Goal: Information Seeking & Learning: Learn about a topic

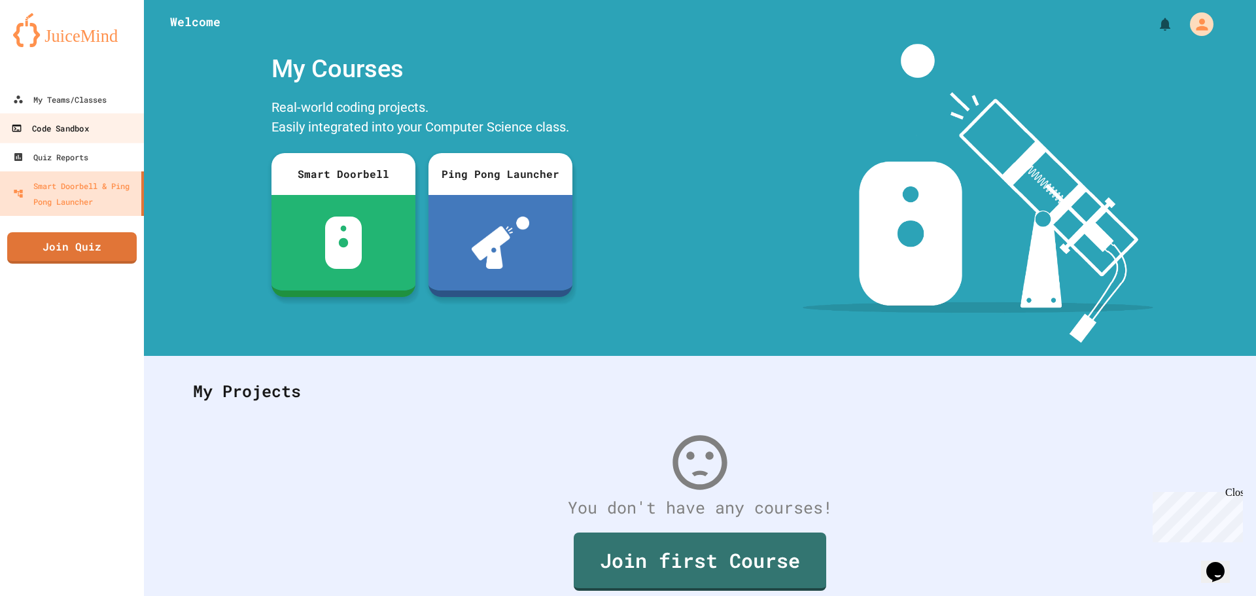
click at [91, 136] on link "Code Sandbox" at bounding box center [72, 127] width 149 height 29
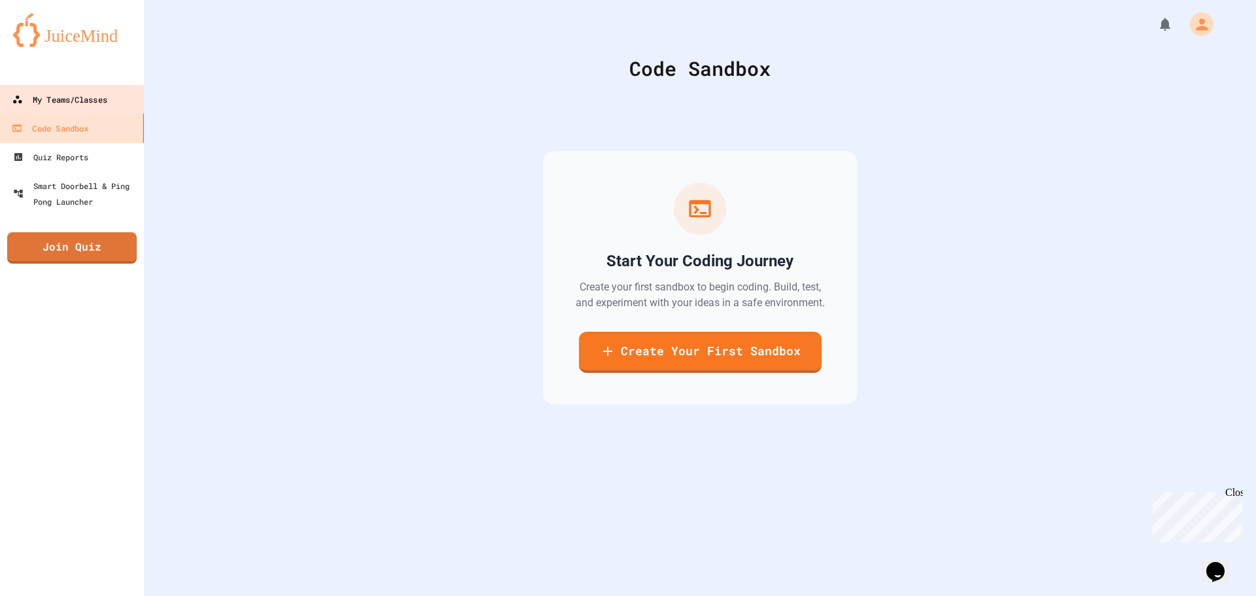
click at [92, 101] on div "My Teams/Classes" at bounding box center [59, 100] width 95 height 16
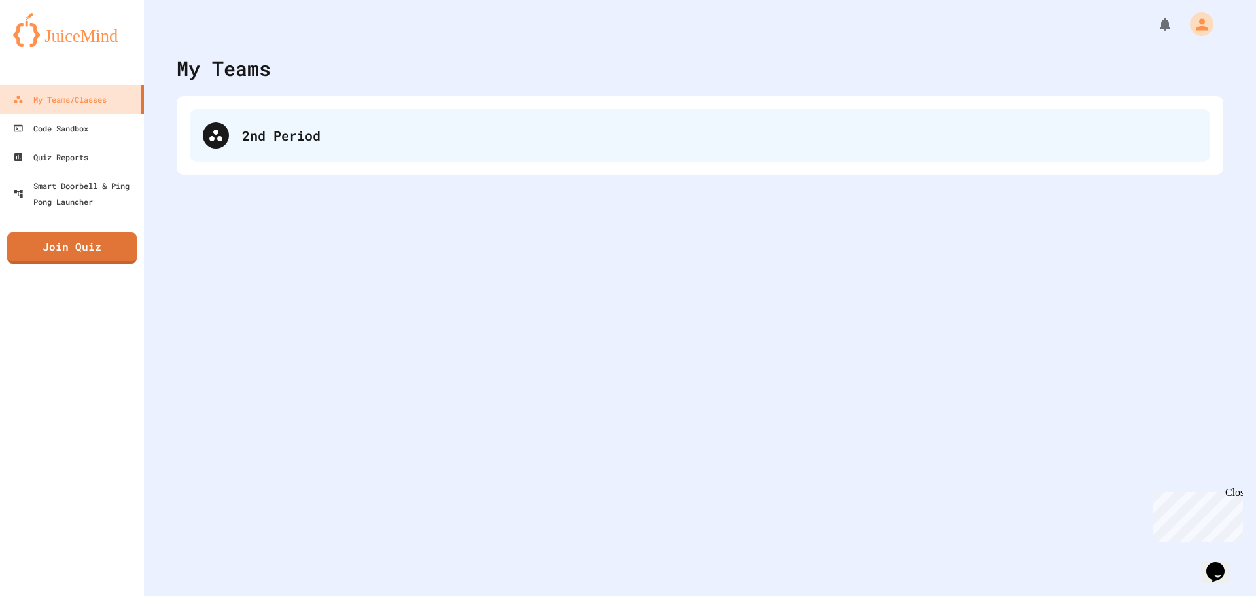
click at [194, 124] on div "2nd Period" at bounding box center [700, 135] width 1021 height 52
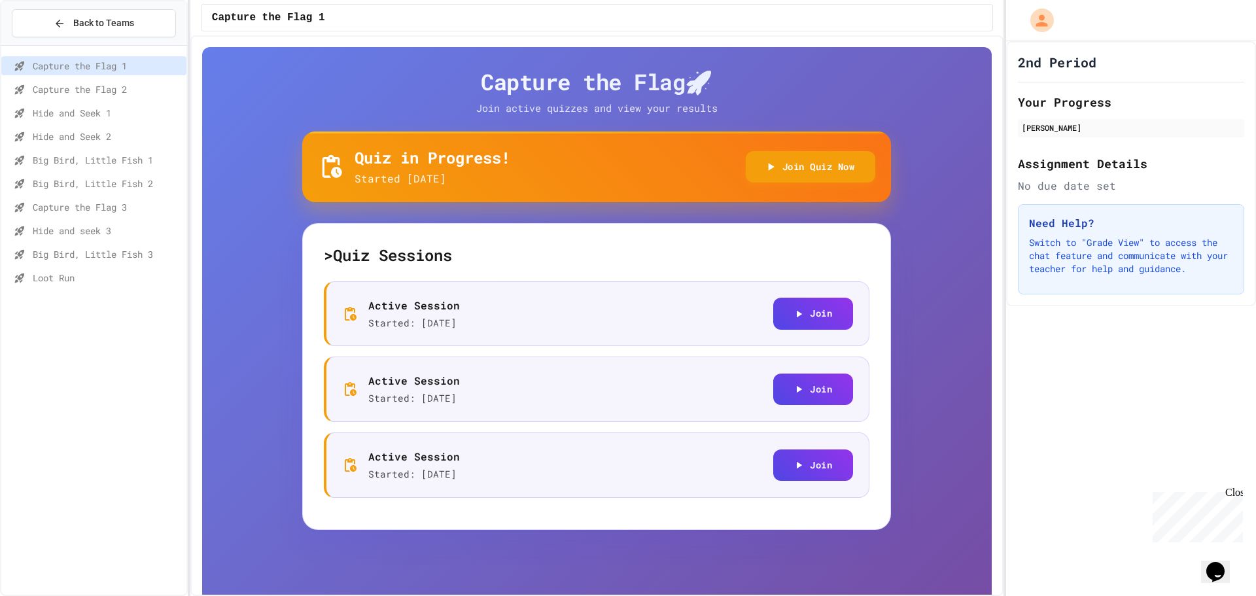
click at [70, 279] on span "Loot Run" at bounding box center [107, 278] width 149 height 14
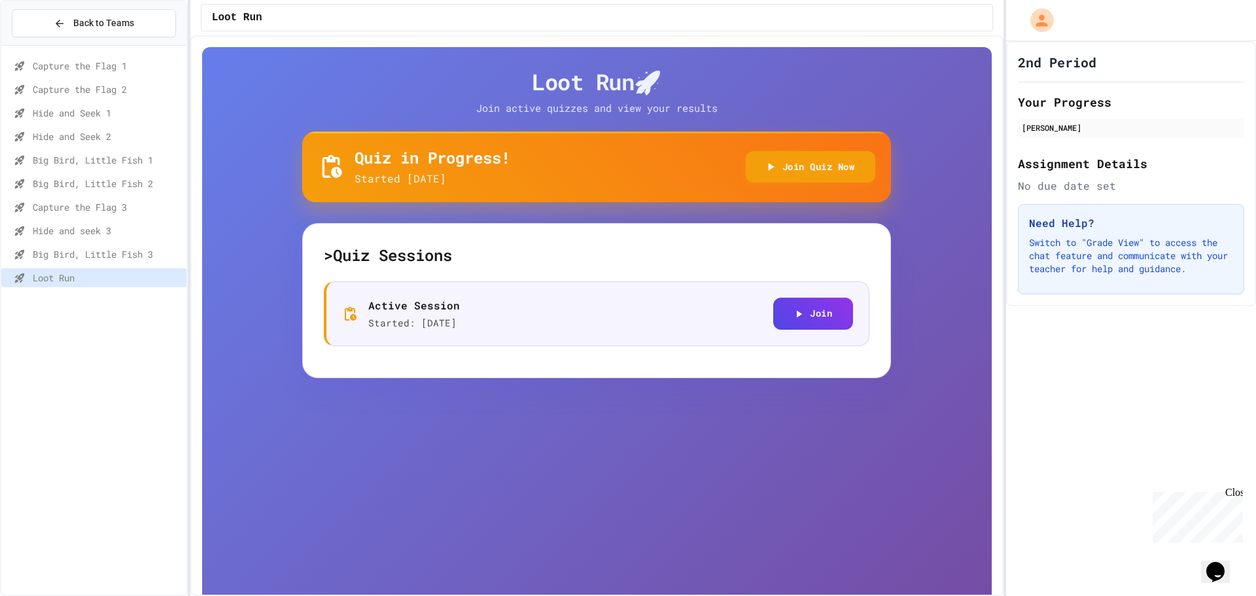
click at [80, 260] on span "Big Bird, Little Fish 3" at bounding box center [107, 254] width 149 height 14
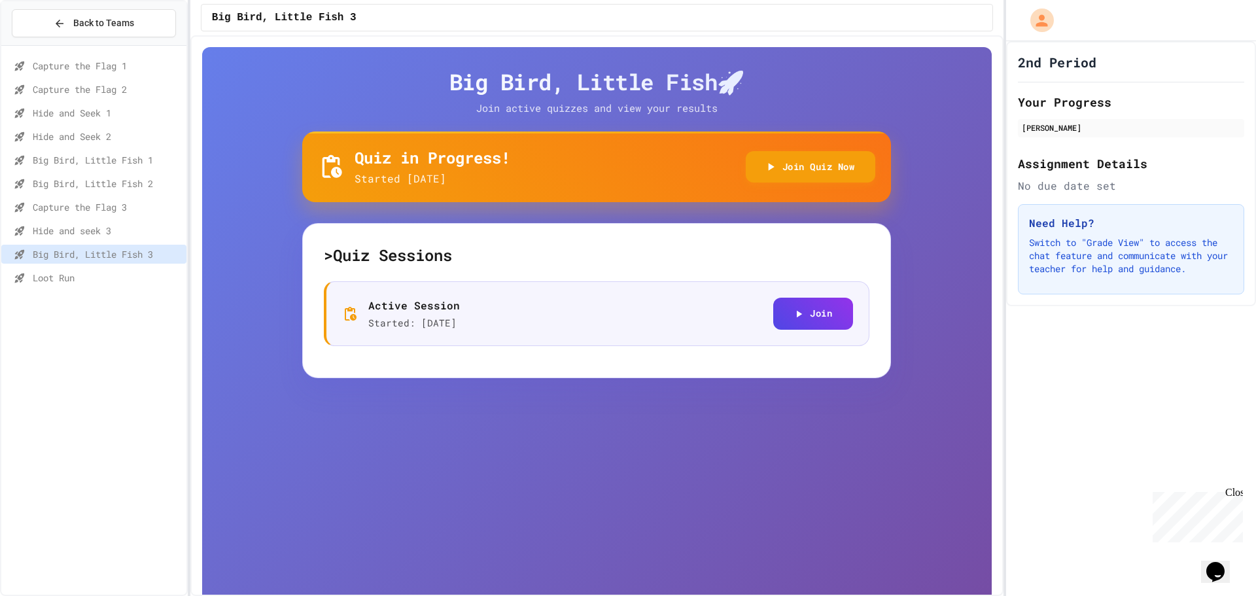
click at [84, 62] on span "Capture the Flag 1" at bounding box center [107, 66] width 149 height 14
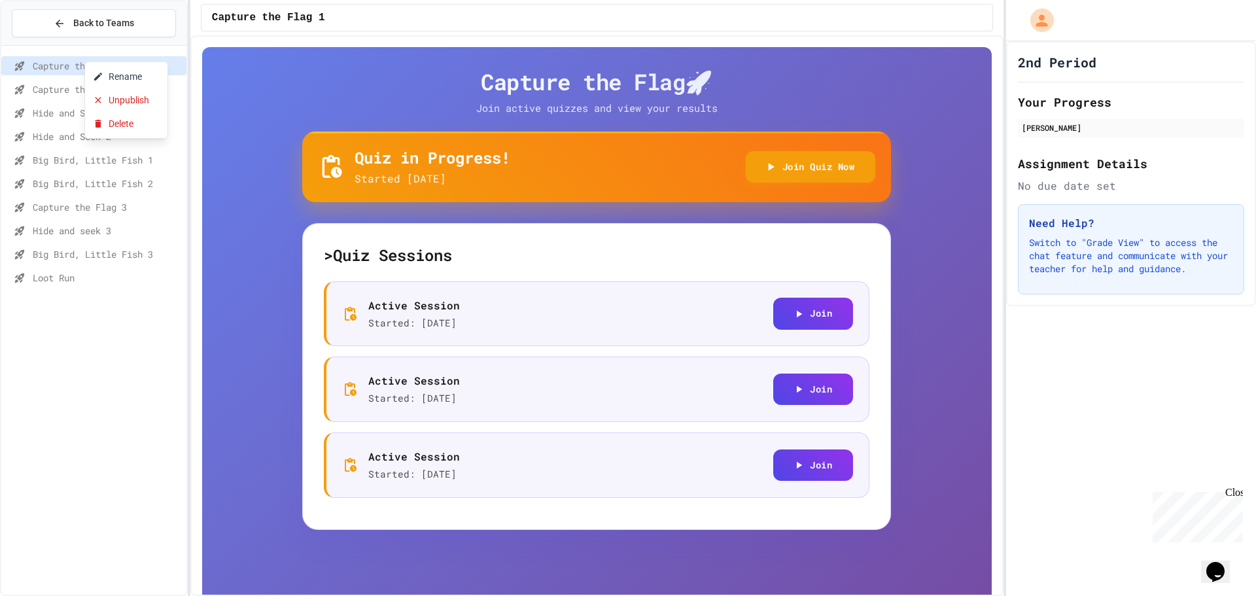
click at [72, 65] on div at bounding box center [628, 298] width 1256 height 596
click at [69, 87] on span "Capture the Flag 2" at bounding box center [107, 89] width 149 height 14
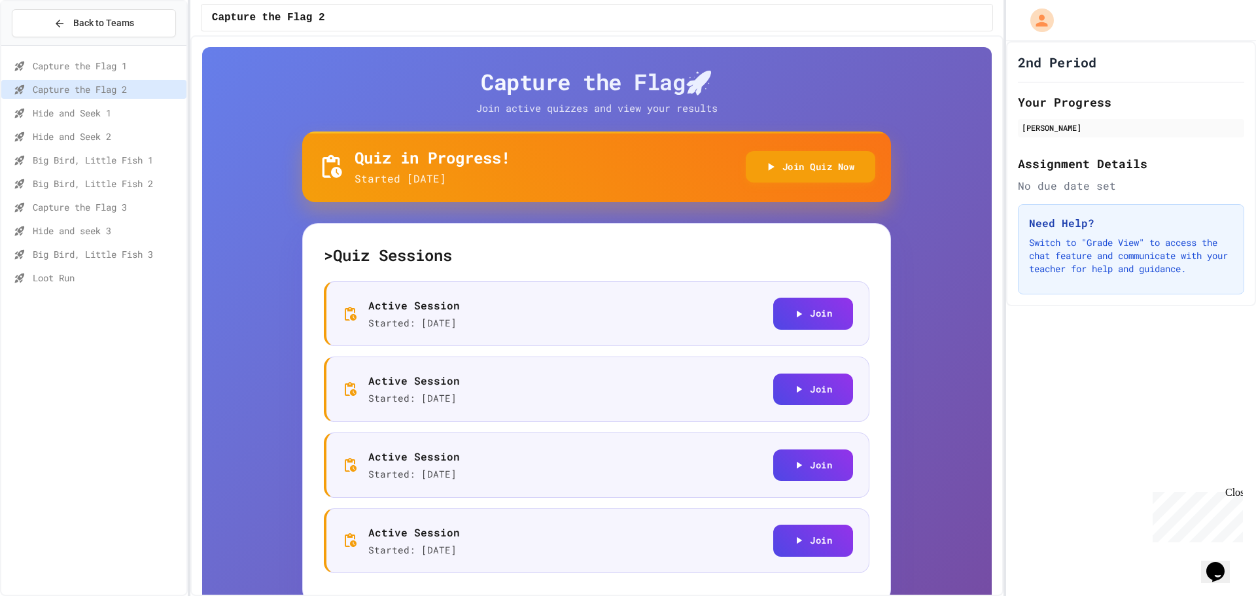
click at [63, 104] on div "Hide and Seek 1" at bounding box center [93, 112] width 185 height 19
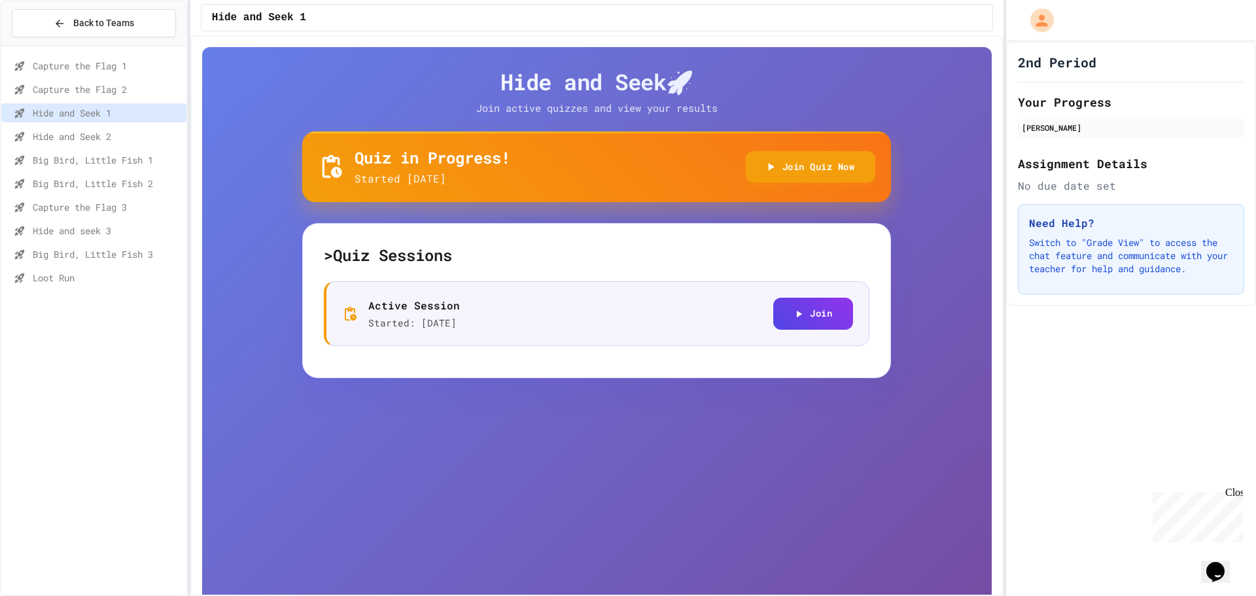
click at [77, 130] on span "Hide and Seek 2" at bounding box center [107, 137] width 149 height 14
click at [83, 277] on span "Loot Run" at bounding box center [107, 278] width 149 height 14
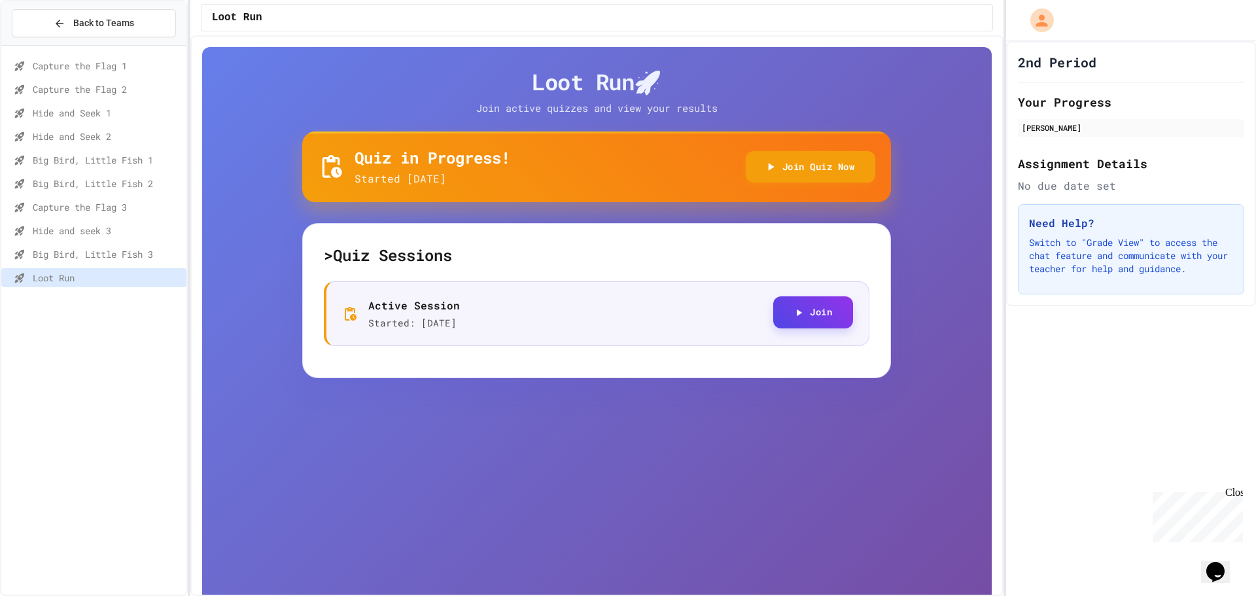
click at [802, 313] on button "Join" at bounding box center [813, 312] width 80 height 32
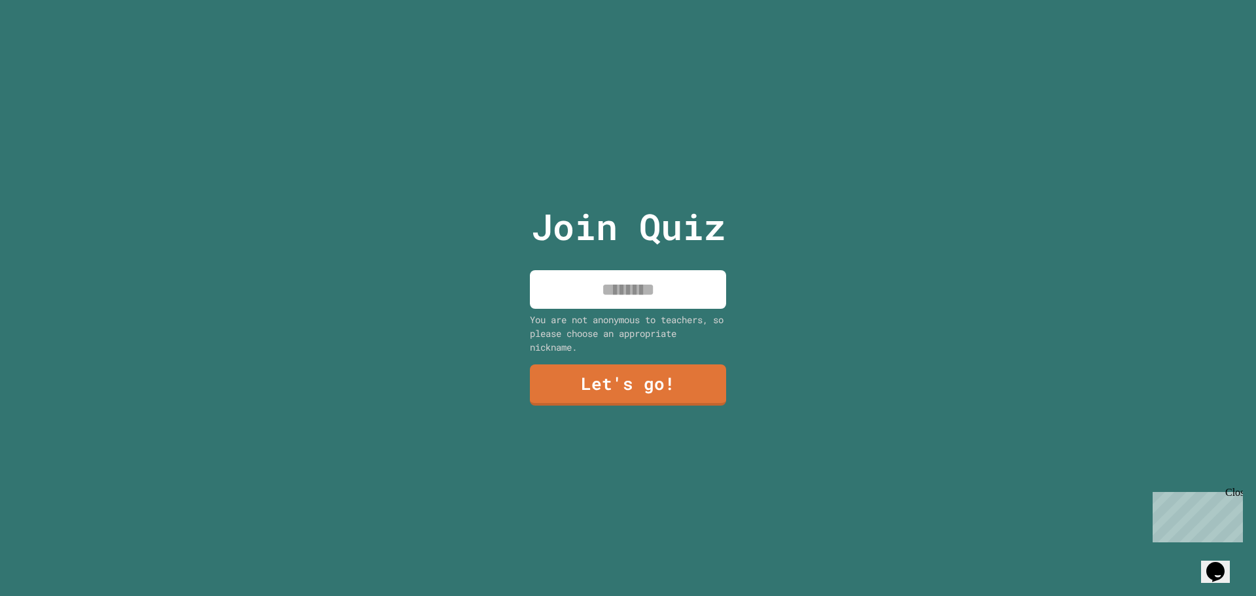
click at [671, 284] on input at bounding box center [628, 289] width 196 height 39
type input "*****"
click at [612, 400] on link "Let's go!" at bounding box center [628, 383] width 181 height 43
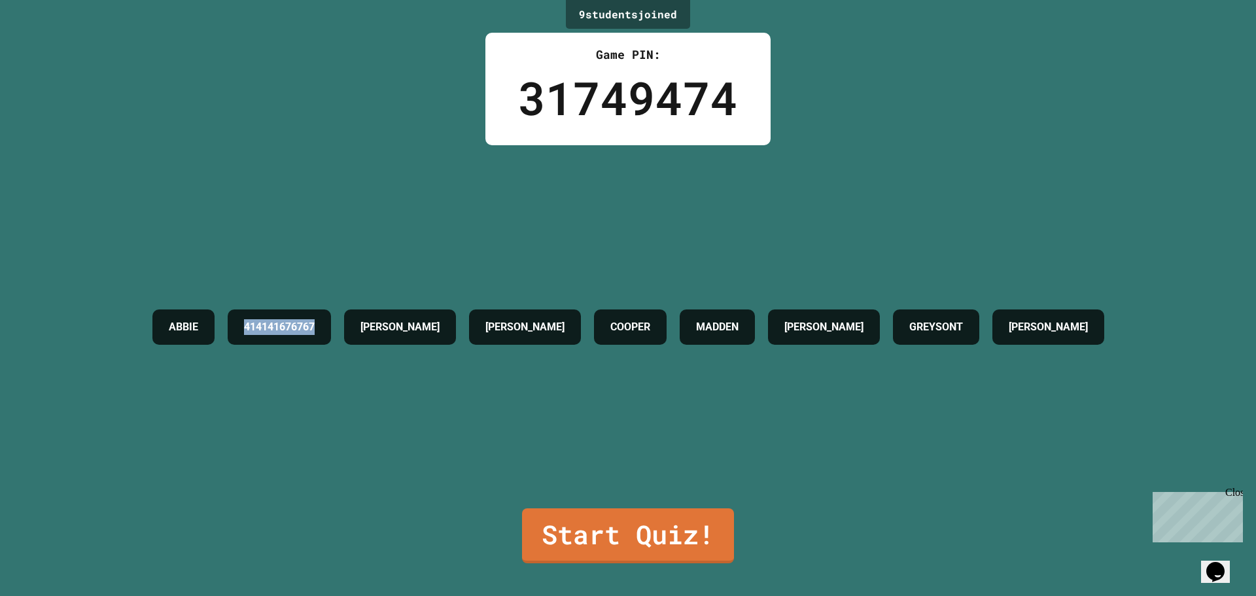
click at [308, 323] on div "414141676767" at bounding box center [279, 327] width 103 height 35
click at [643, 523] on link "Start Quiz!" at bounding box center [627, 535] width 205 height 58
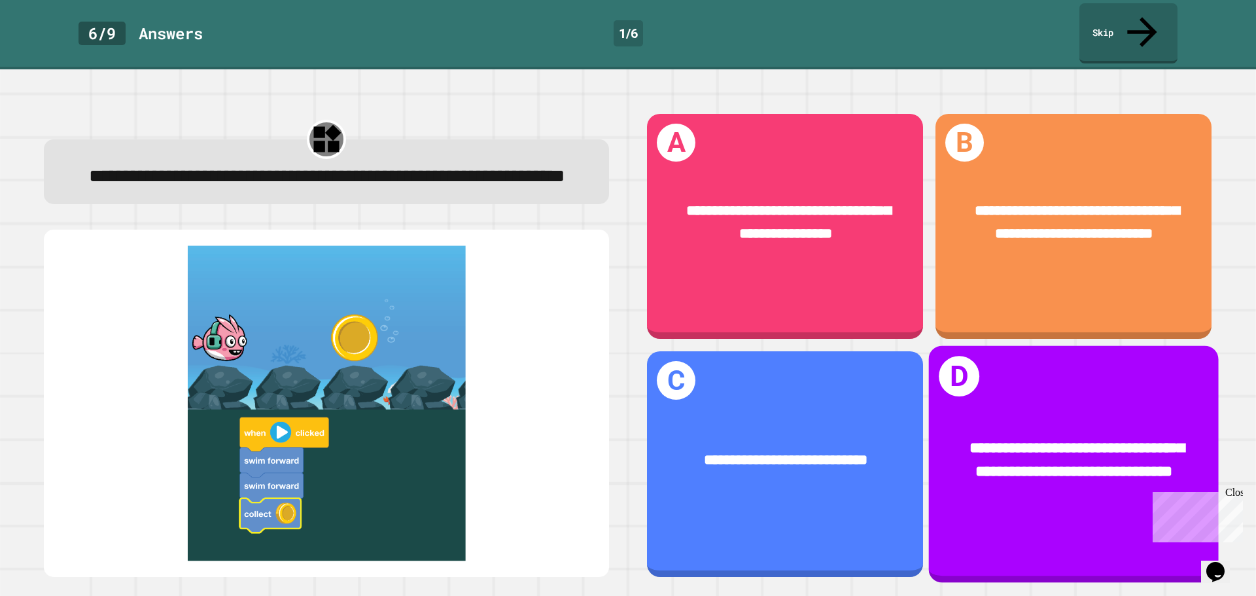
click at [1006, 441] on span "**********" at bounding box center [1077, 460] width 215 height 39
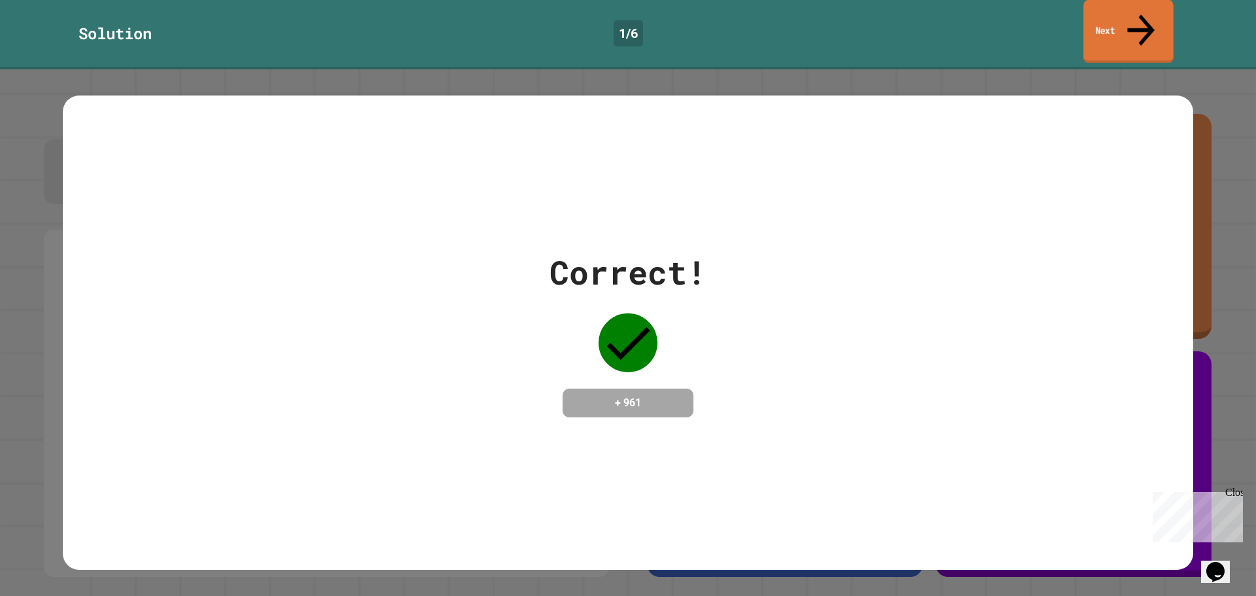
click at [1110, 22] on link "Next" at bounding box center [1129, 31] width 90 height 63
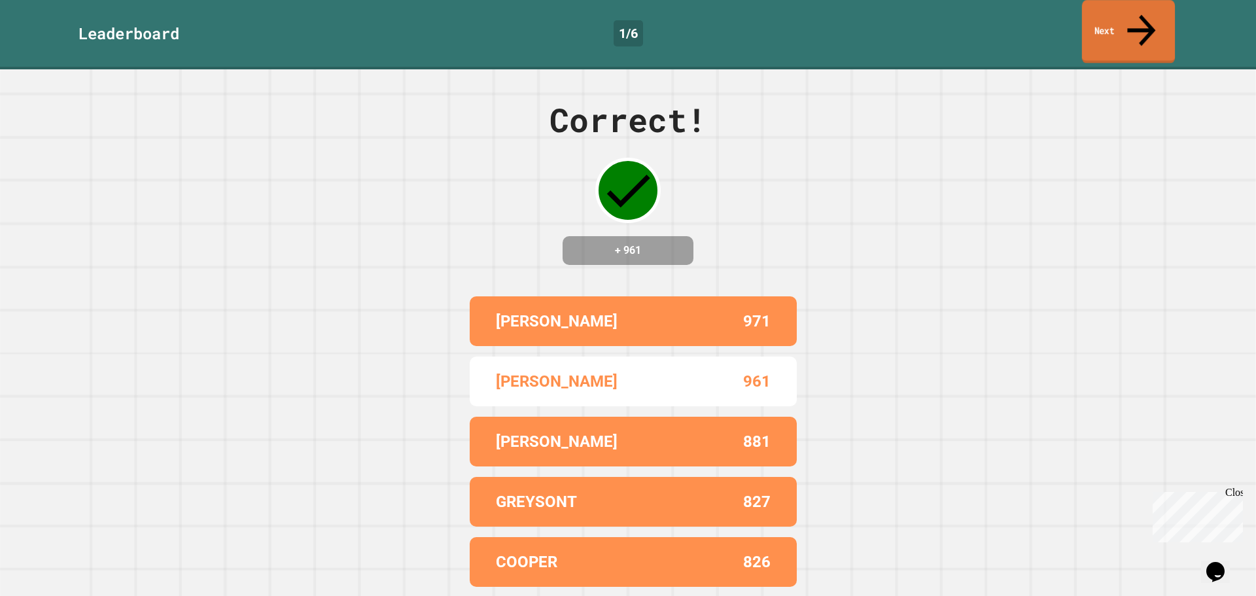
click at [1162, 7] on link "Next" at bounding box center [1128, 31] width 93 height 63
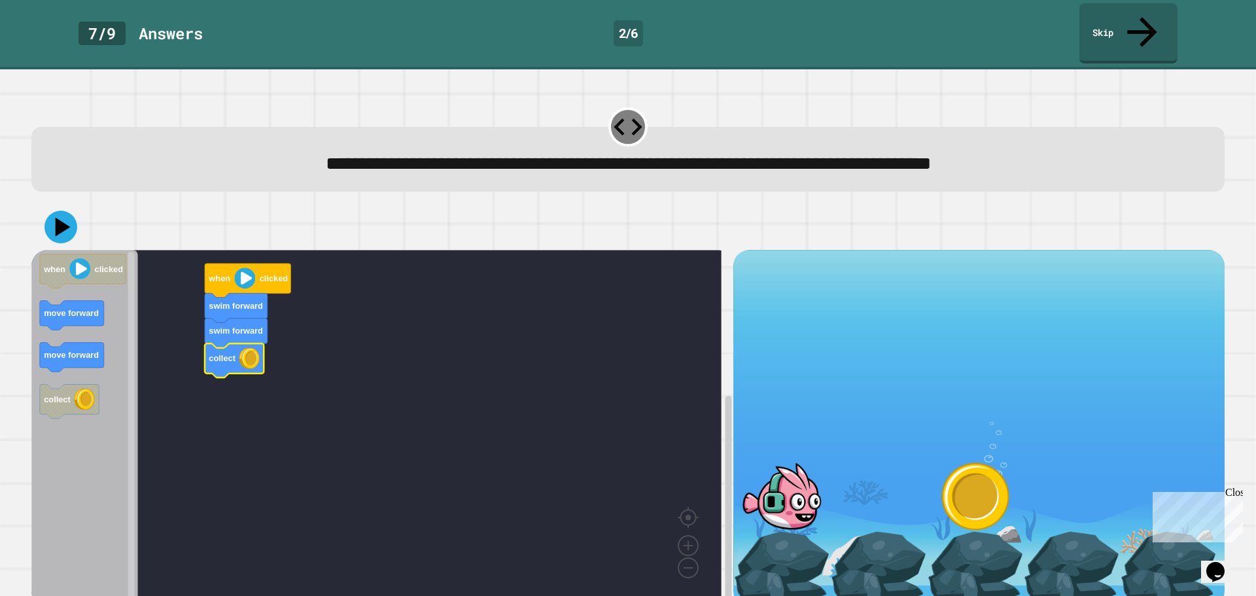
click at [58, 218] on icon at bounding box center [63, 227] width 15 height 19
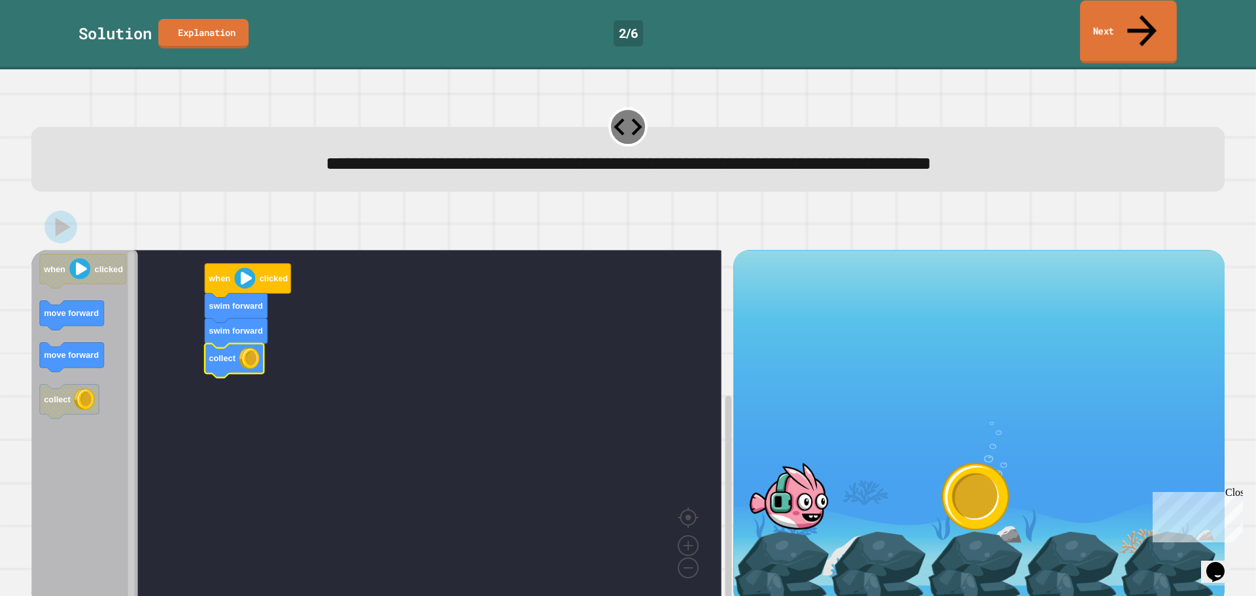
click at [1144, 18] on icon at bounding box center [1141, 30] width 29 height 31
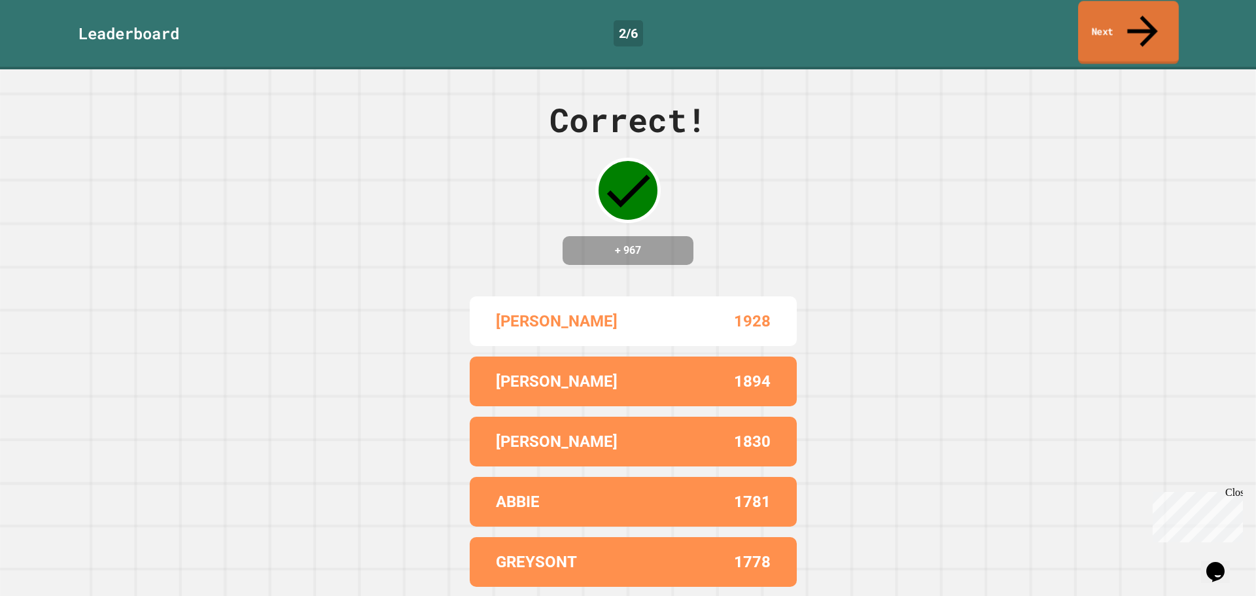
click at [1142, 18] on icon at bounding box center [1143, 31] width 46 height 46
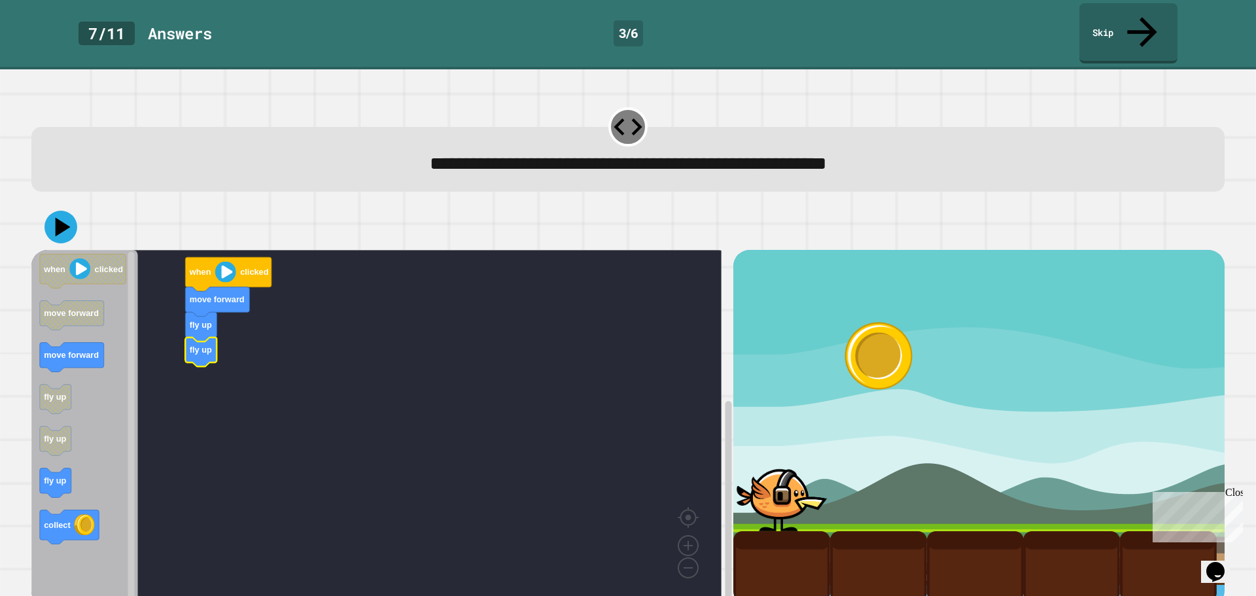
click at [105, 486] on icon "Blockly Workspace" at bounding box center [84, 425] width 107 height 351
drag, startPoint x: 53, startPoint y: 206, endPoint x: 58, endPoint y: 196, distance: 11.1
click at [54, 210] on icon at bounding box center [60, 227] width 35 height 35
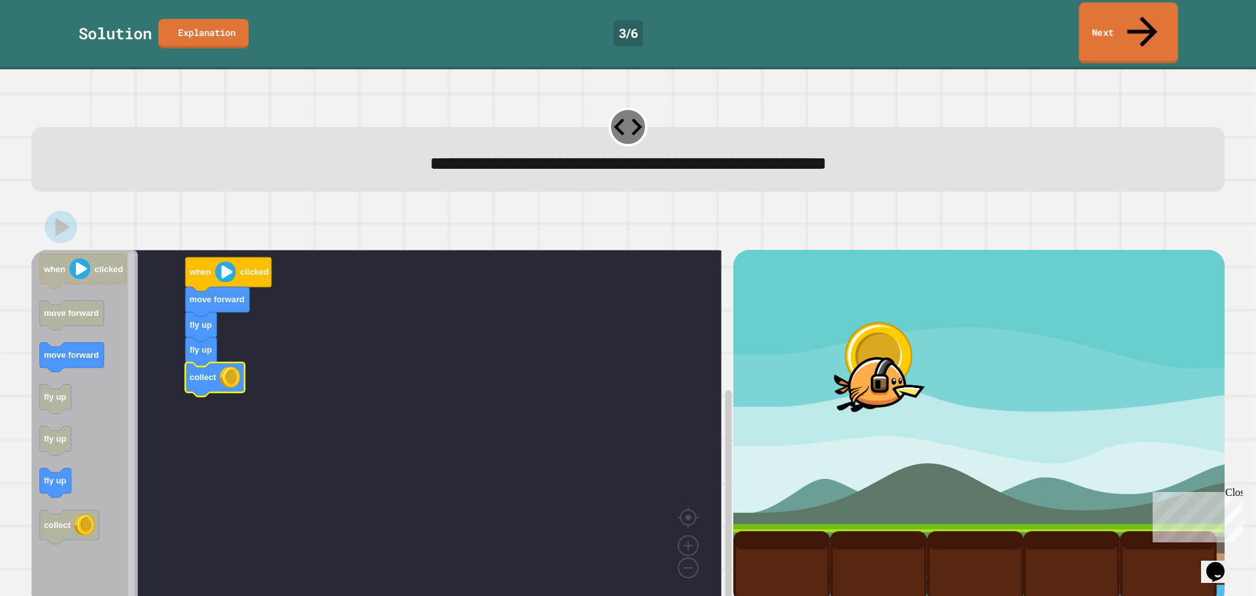
click at [1147, 14] on icon at bounding box center [1142, 31] width 45 height 45
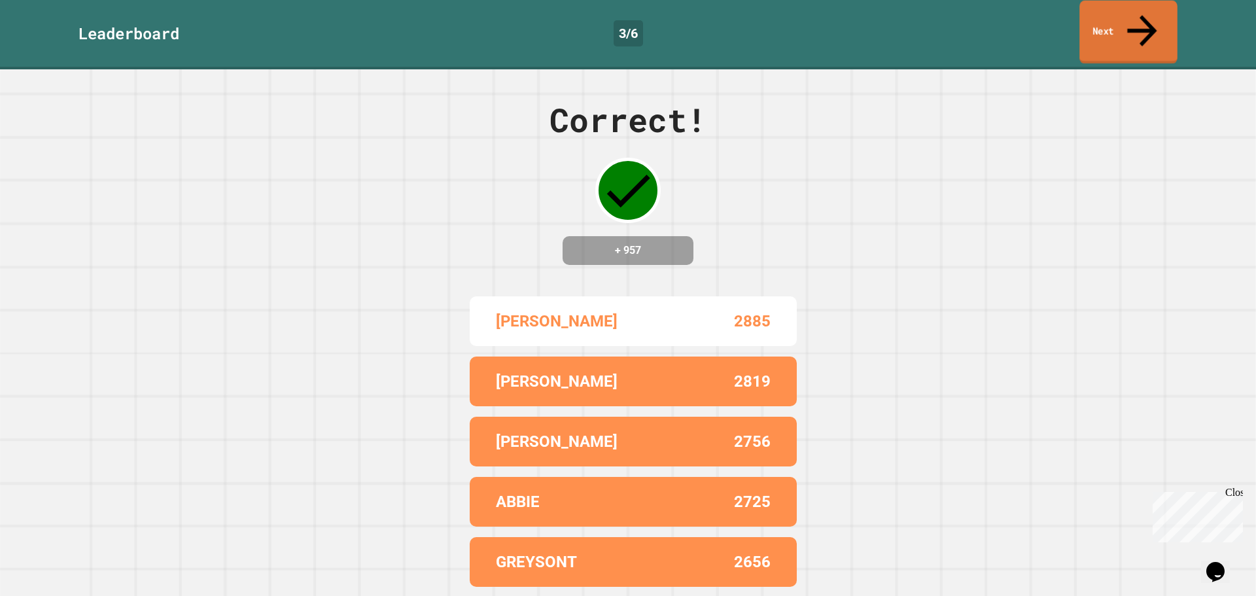
click at [1155, 3] on link "Next" at bounding box center [1129, 32] width 98 height 63
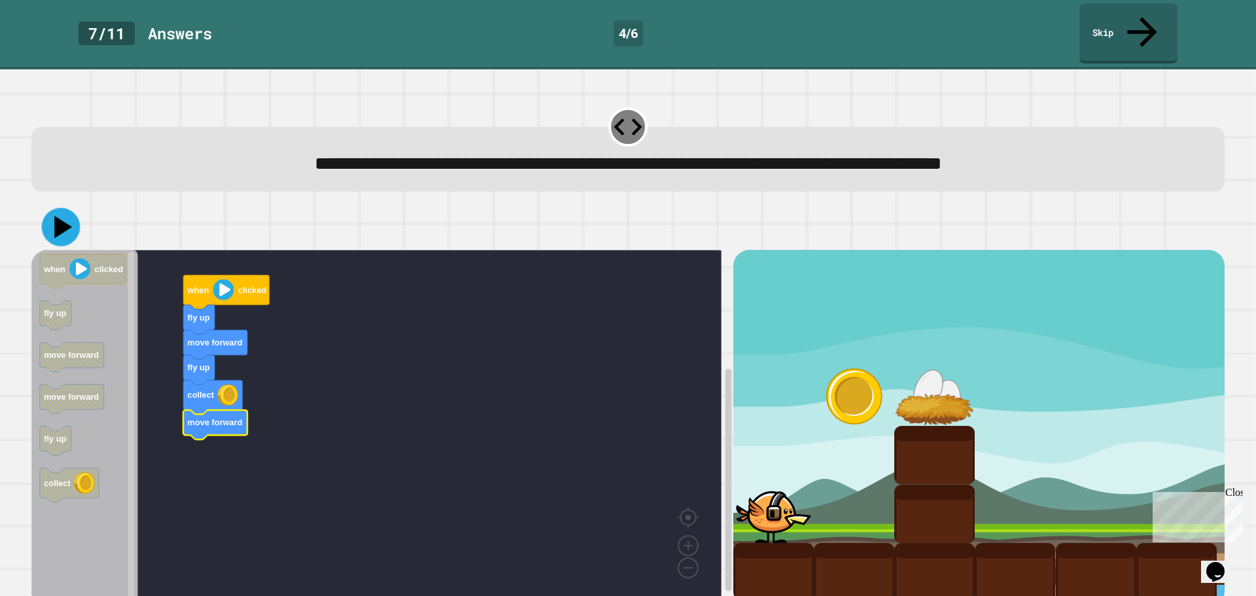
click at [69, 208] on icon at bounding box center [61, 227] width 39 height 39
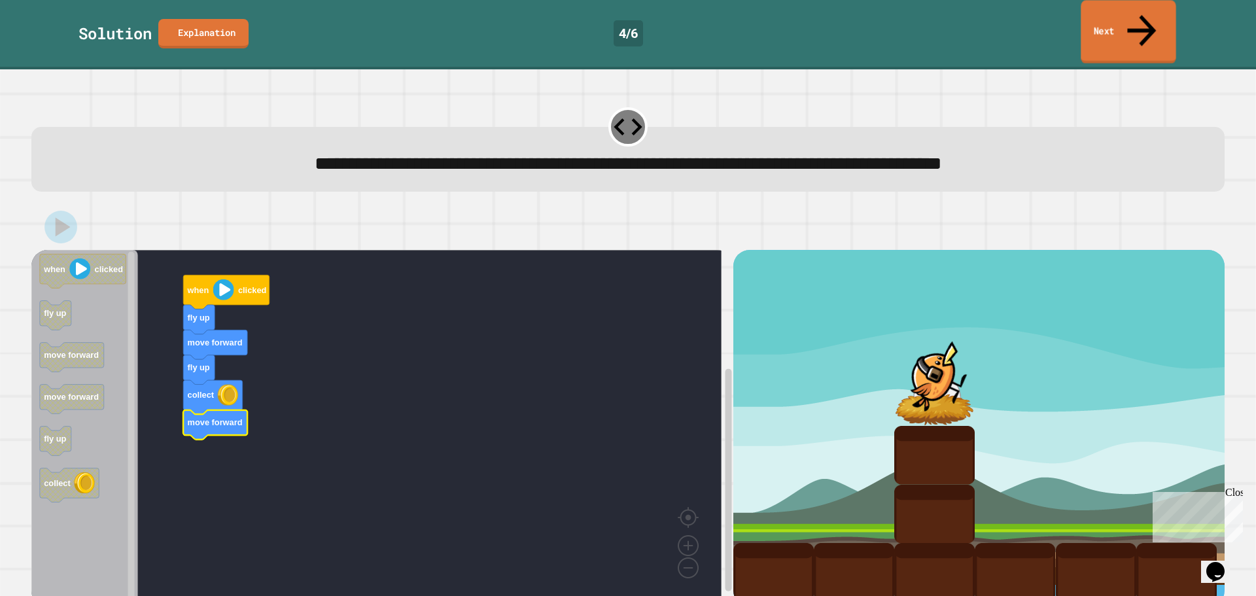
click at [1131, 12] on link "Next" at bounding box center [1128, 31] width 95 height 63
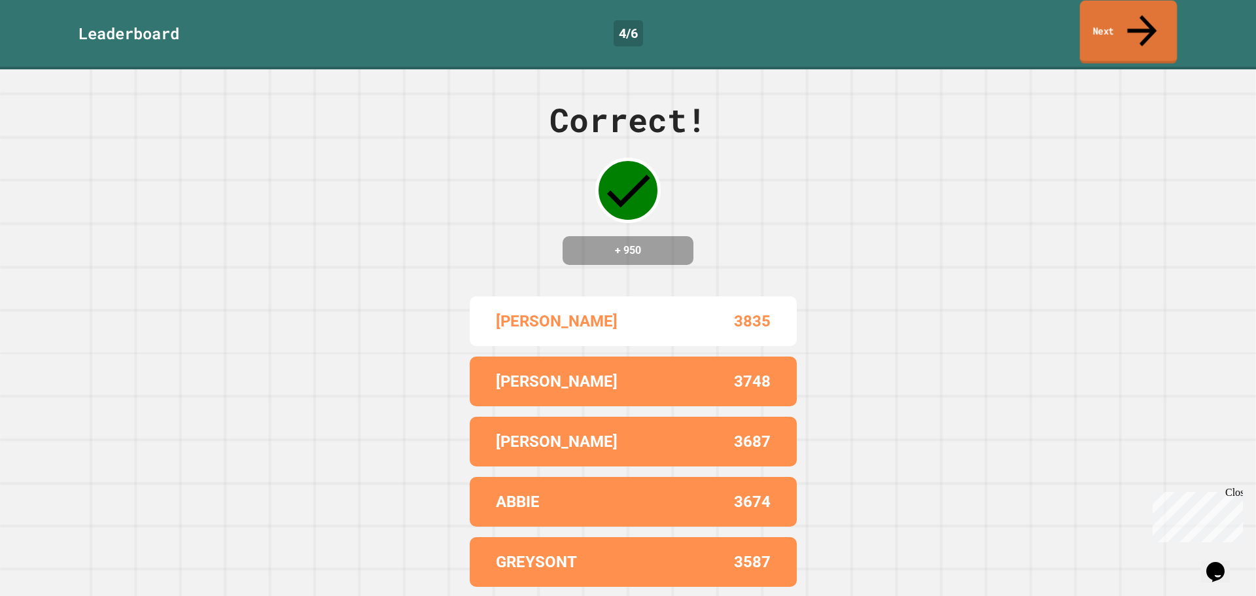
click at [1129, 13] on link "Next" at bounding box center [1128, 32] width 97 height 63
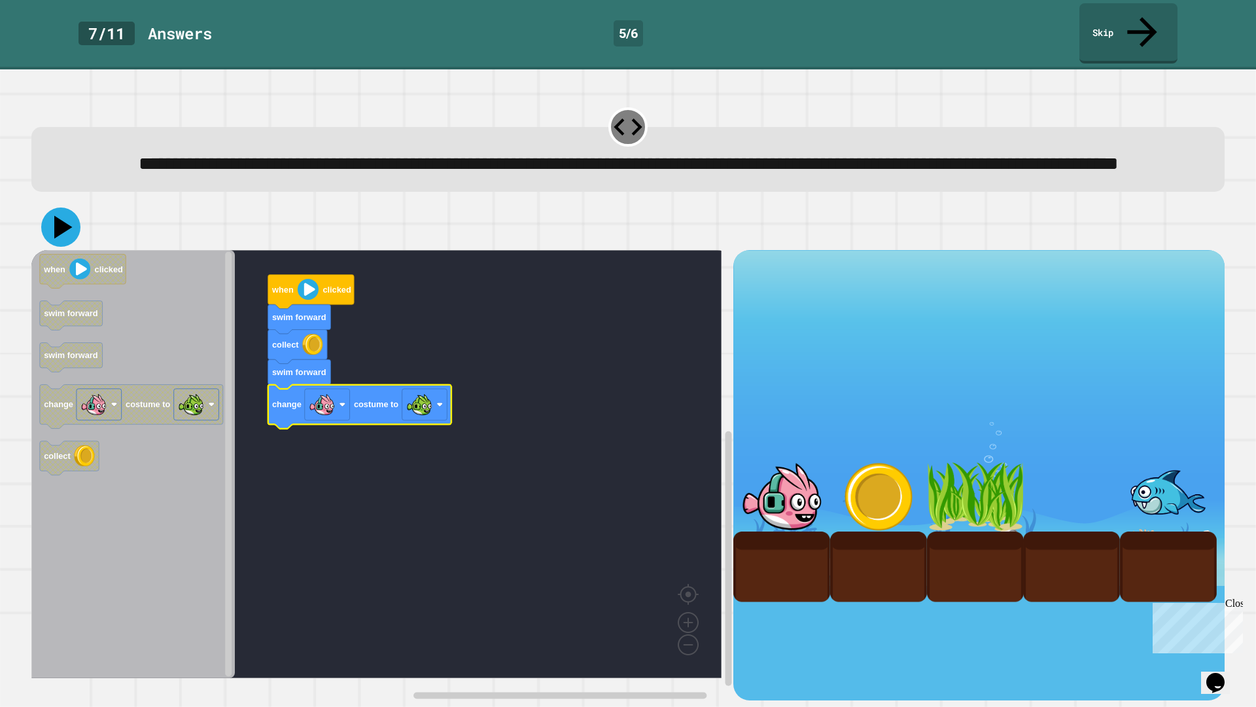
click at [63, 231] on icon at bounding box center [63, 227] width 18 height 23
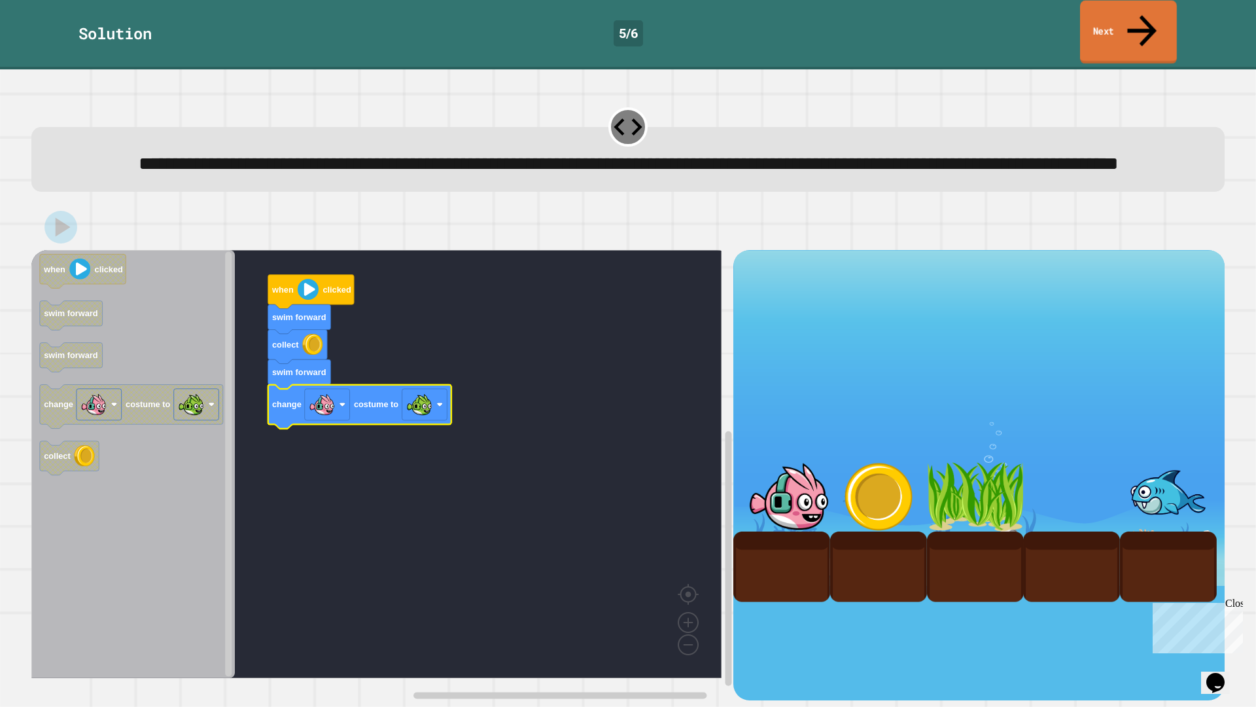
click at [1103, 16] on link "Next" at bounding box center [1128, 32] width 97 height 63
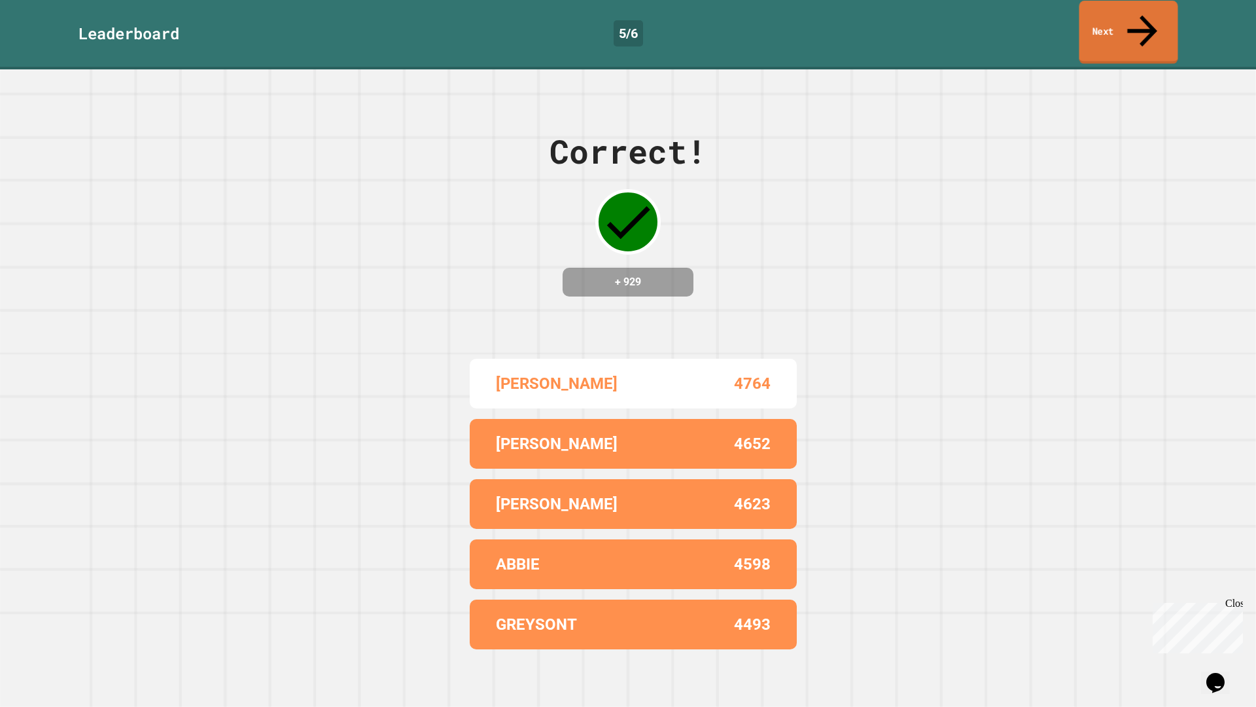
click at [1103, 16] on link "Next" at bounding box center [1129, 32] width 99 height 63
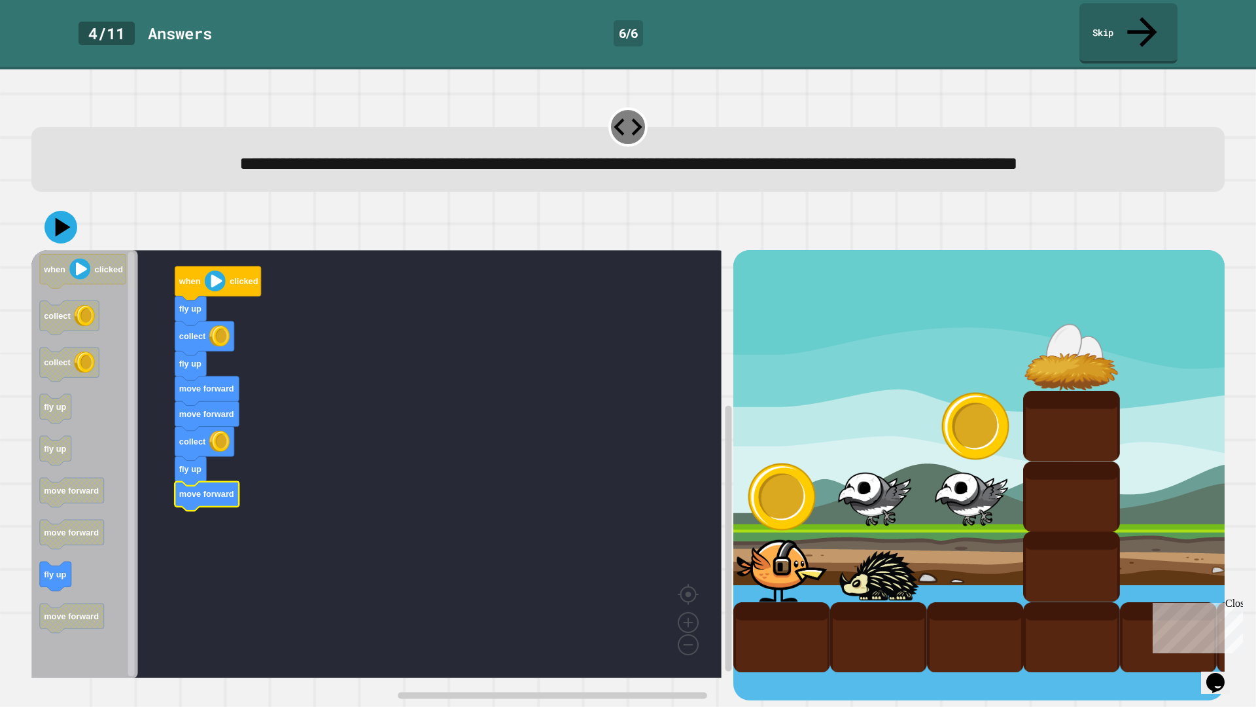
click at [75, 222] on div at bounding box center [628, 227] width 1194 height 46
click at [54, 219] on icon at bounding box center [61, 227] width 37 height 37
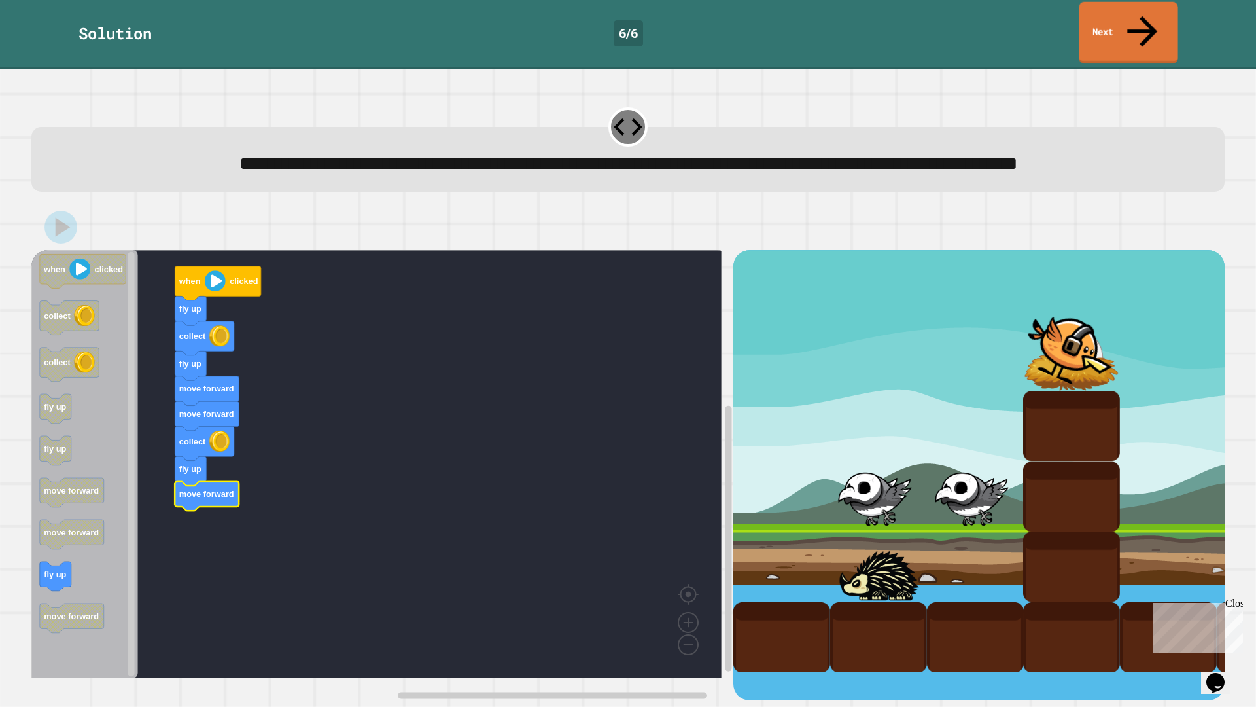
click at [1132, 24] on link "Next" at bounding box center [1128, 33] width 99 height 62
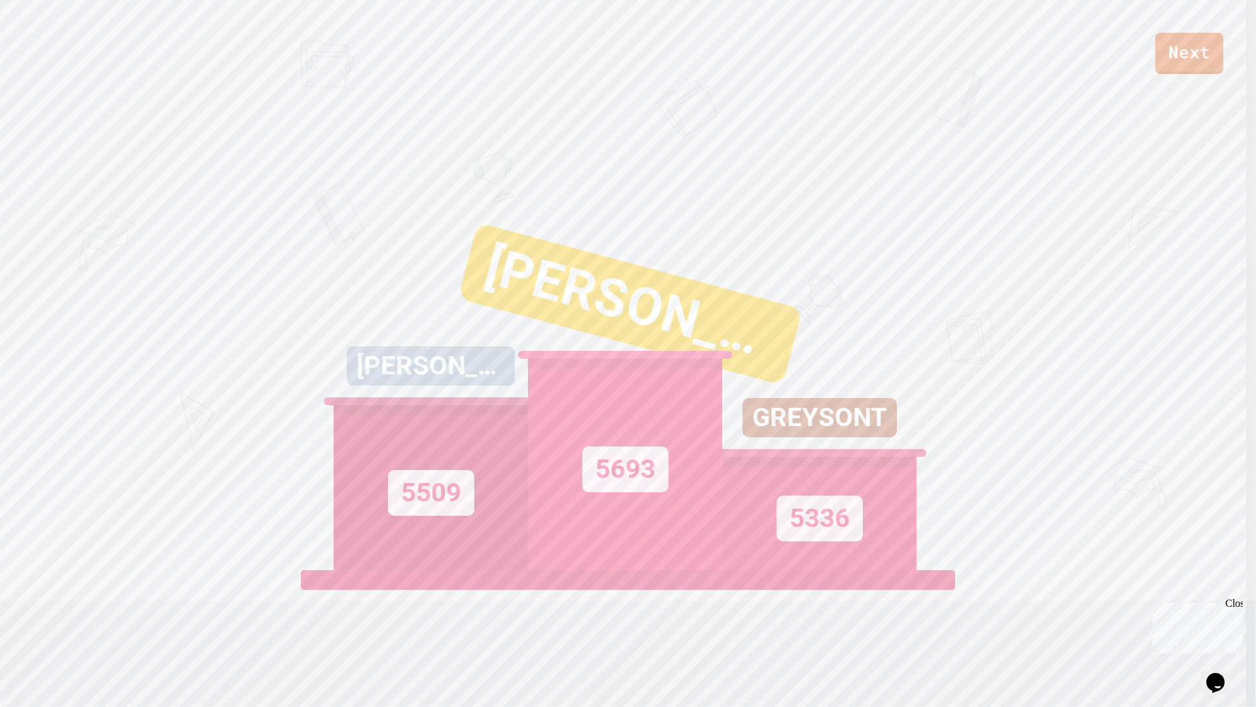
click at [1163, 54] on link "Next" at bounding box center [1190, 53] width 68 height 41
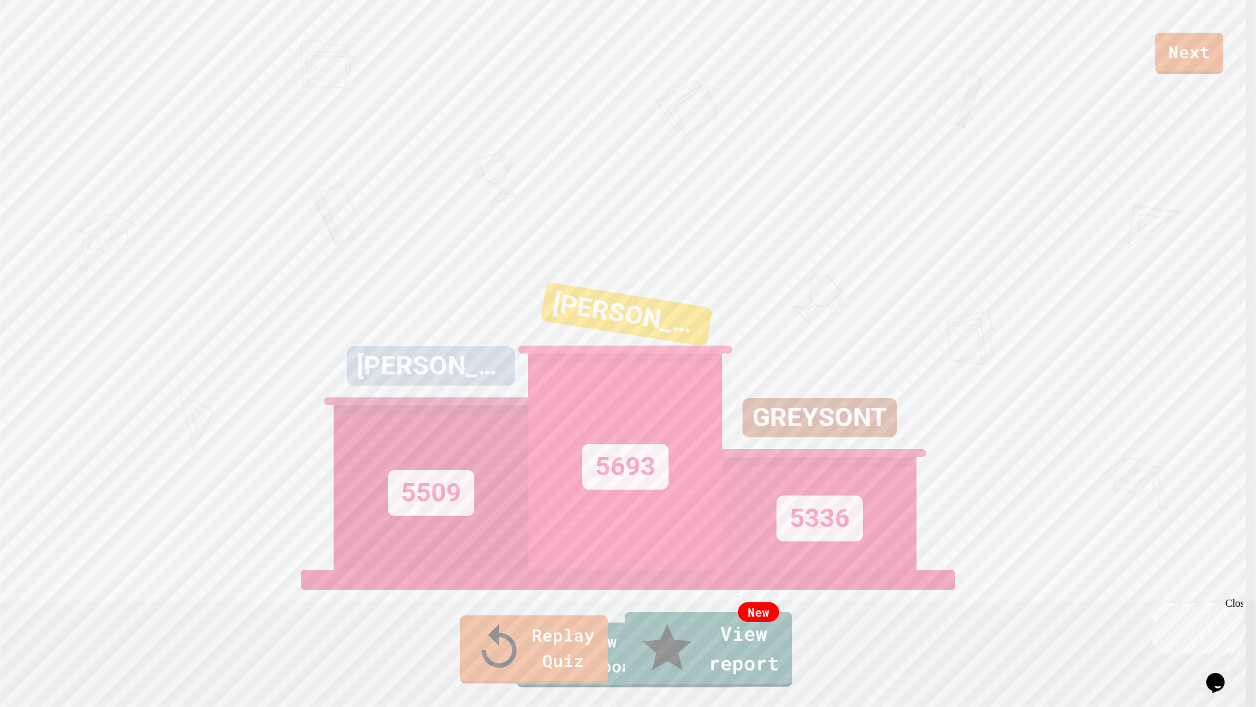
click at [550, 595] on link "Replay Quiz" at bounding box center [534, 649] width 148 height 68
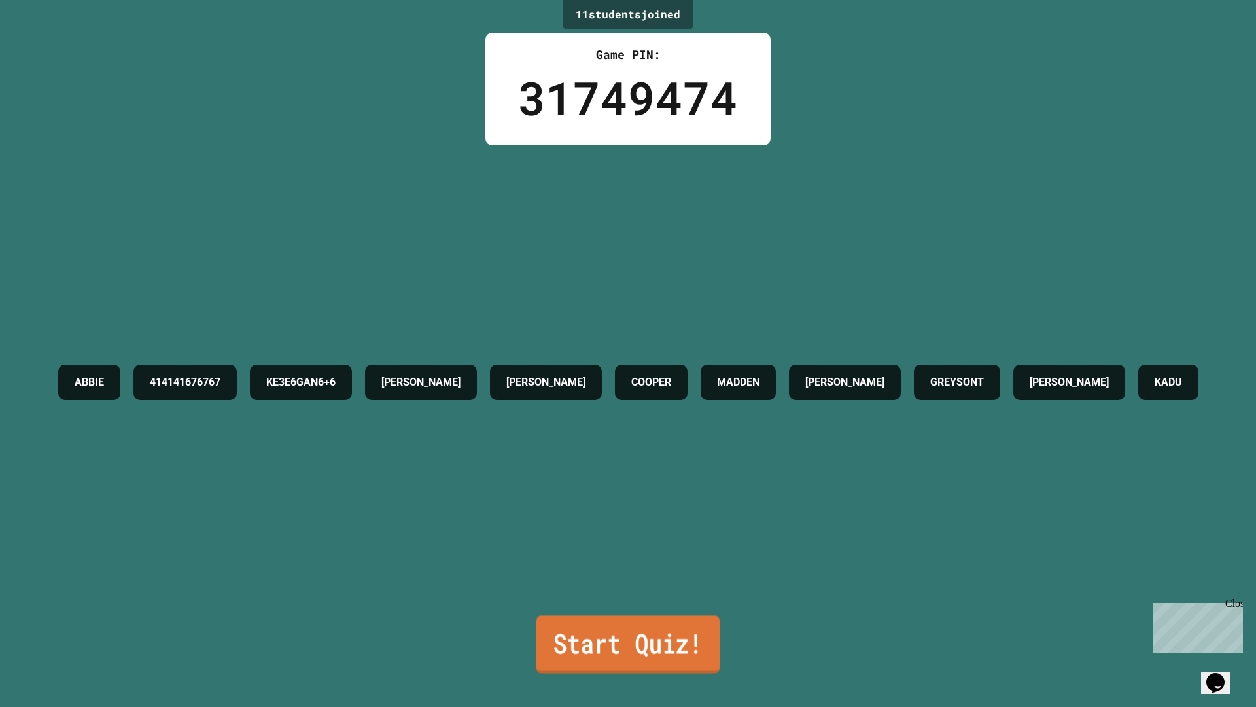
click at [603, 595] on link "Start Quiz!" at bounding box center [628, 644] width 183 height 58
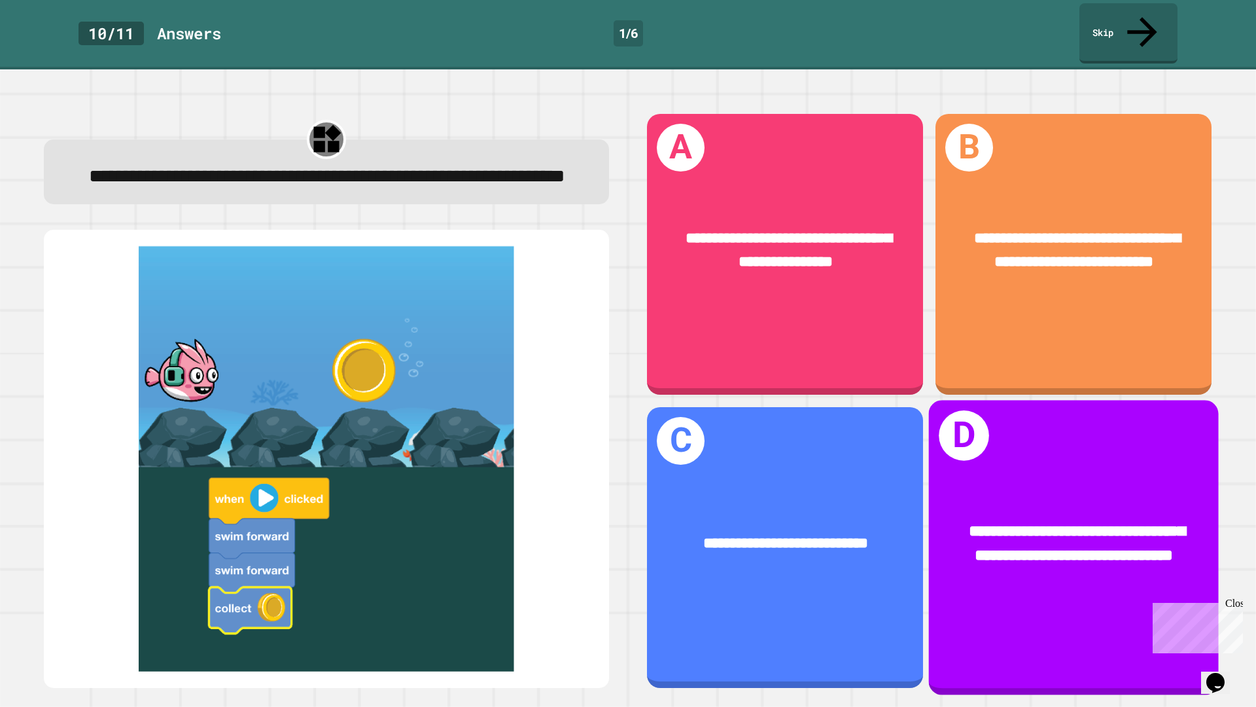
click at [1006, 523] on span "**********" at bounding box center [1077, 543] width 217 height 41
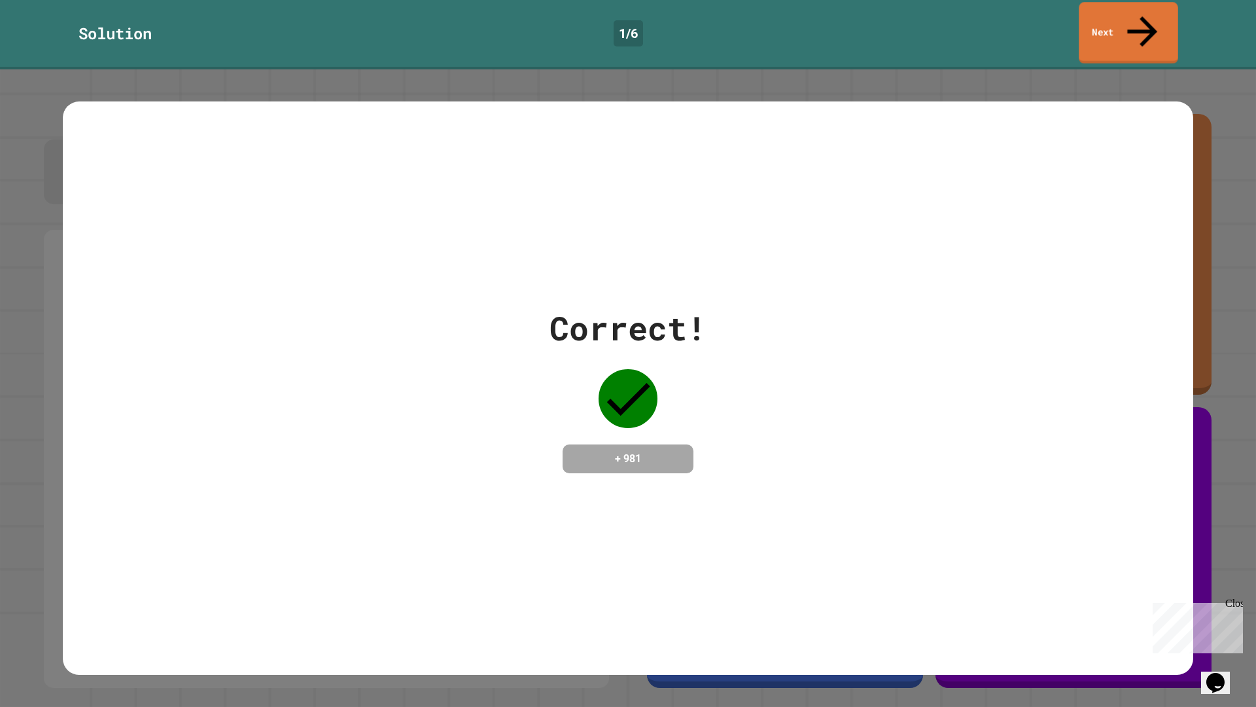
click at [1133, 16] on link "Next" at bounding box center [1128, 33] width 99 height 62
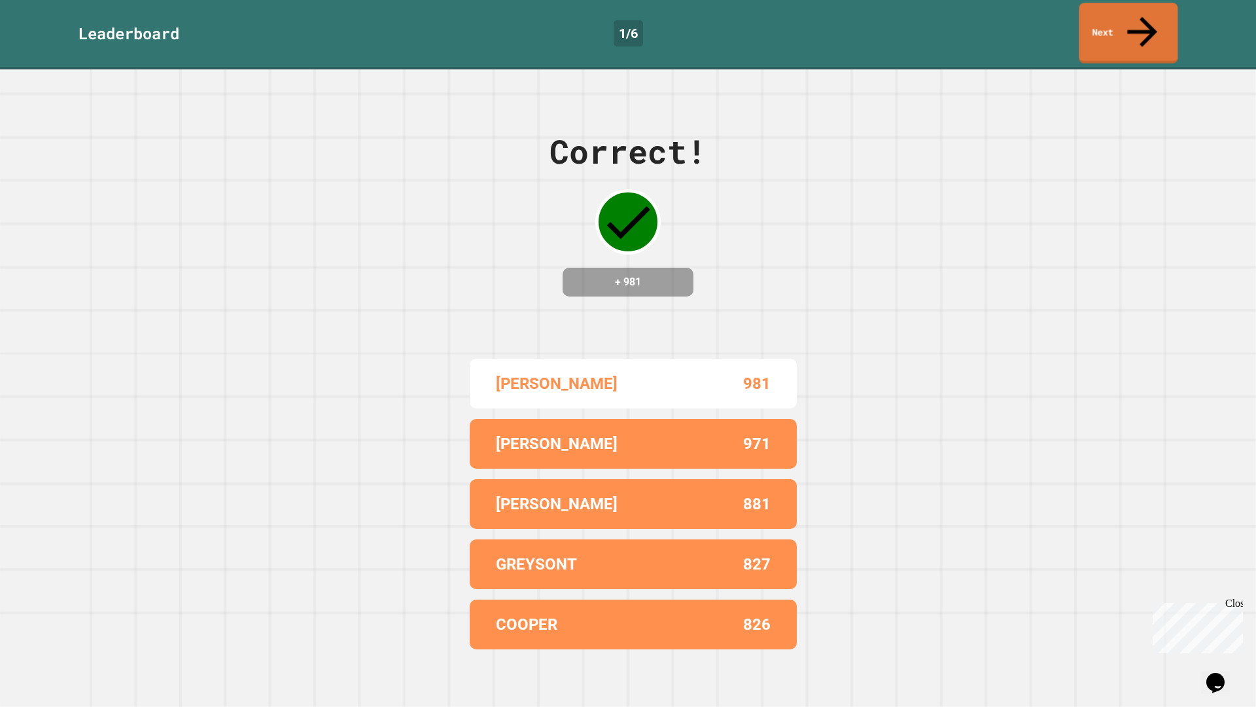
click at [1131, 22] on link "Next" at bounding box center [1129, 33] width 99 height 61
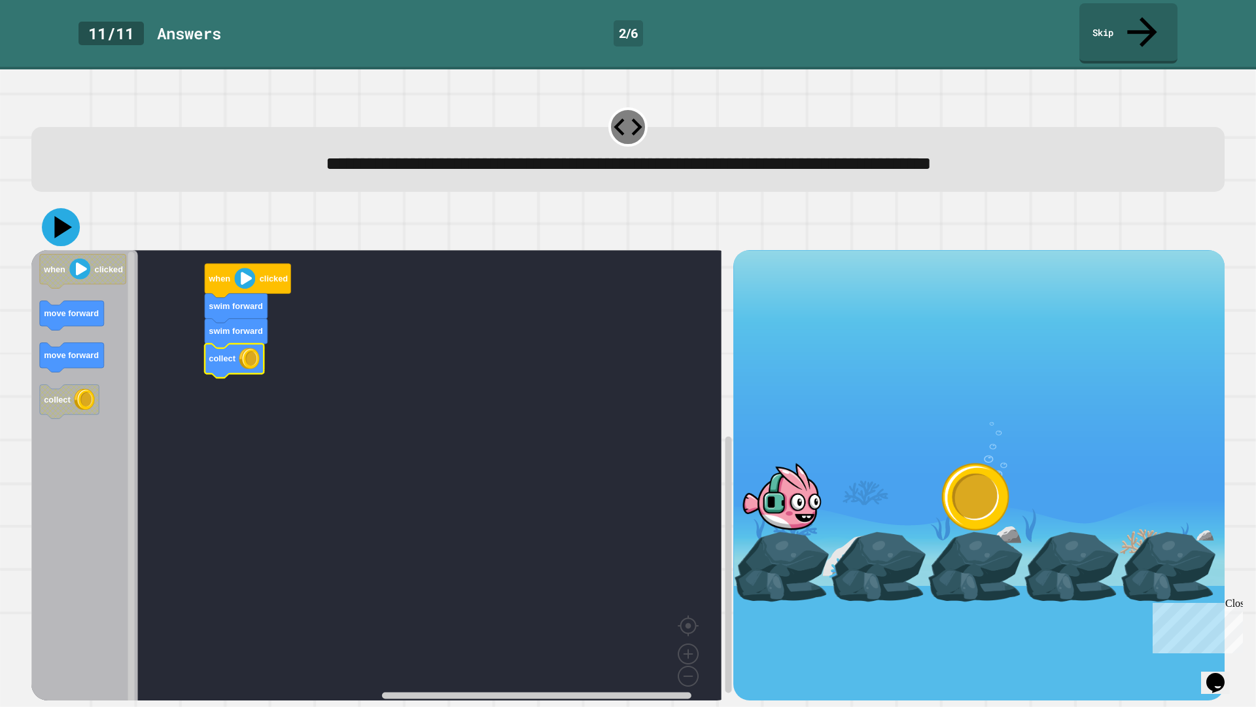
click at [67, 208] on icon at bounding box center [61, 227] width 38 height 38
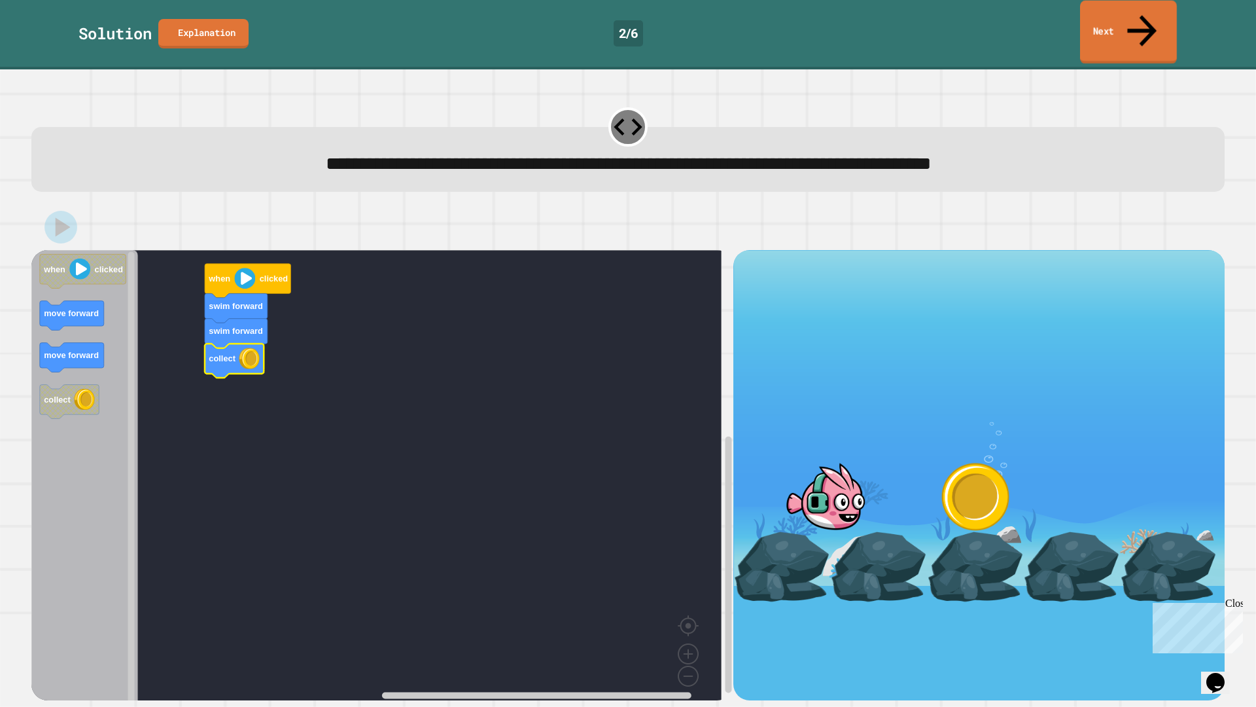
click at [1143, 26] on link "Next" at bounding box center [1128, 32] width 97 height 63
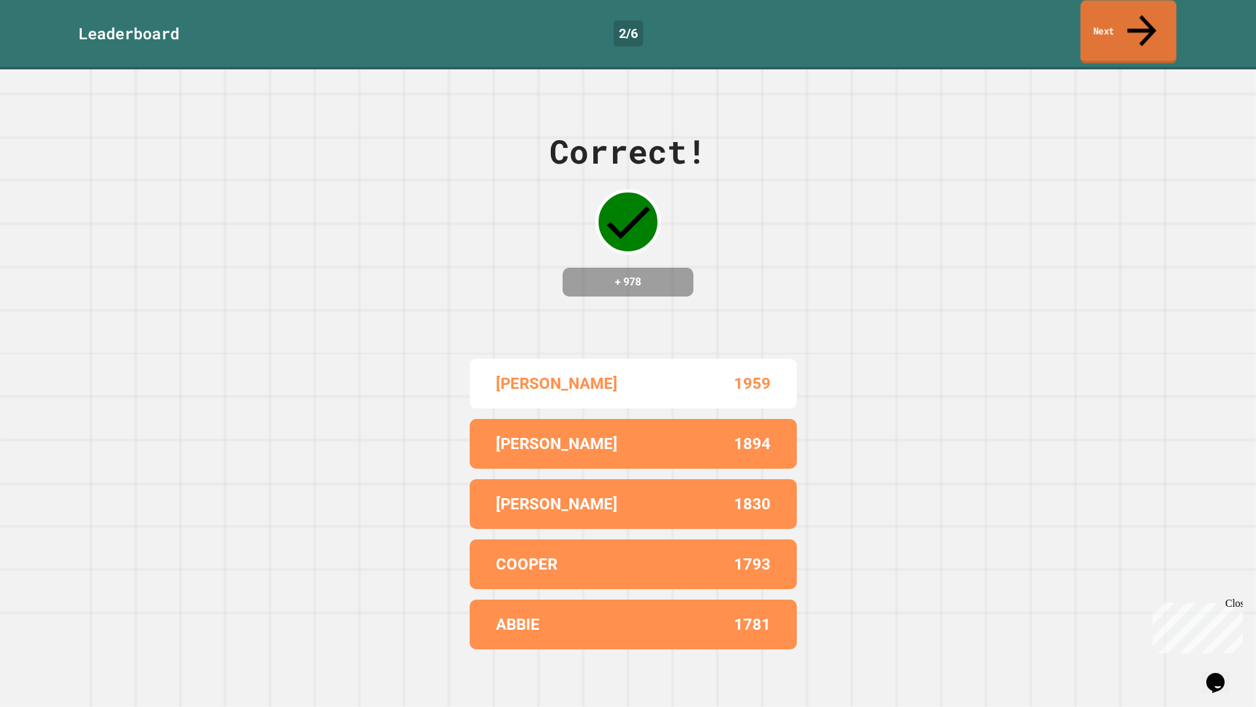
click at [1133, 26] on link "Next" at bounding box center [1129, 32] width 96 height 63
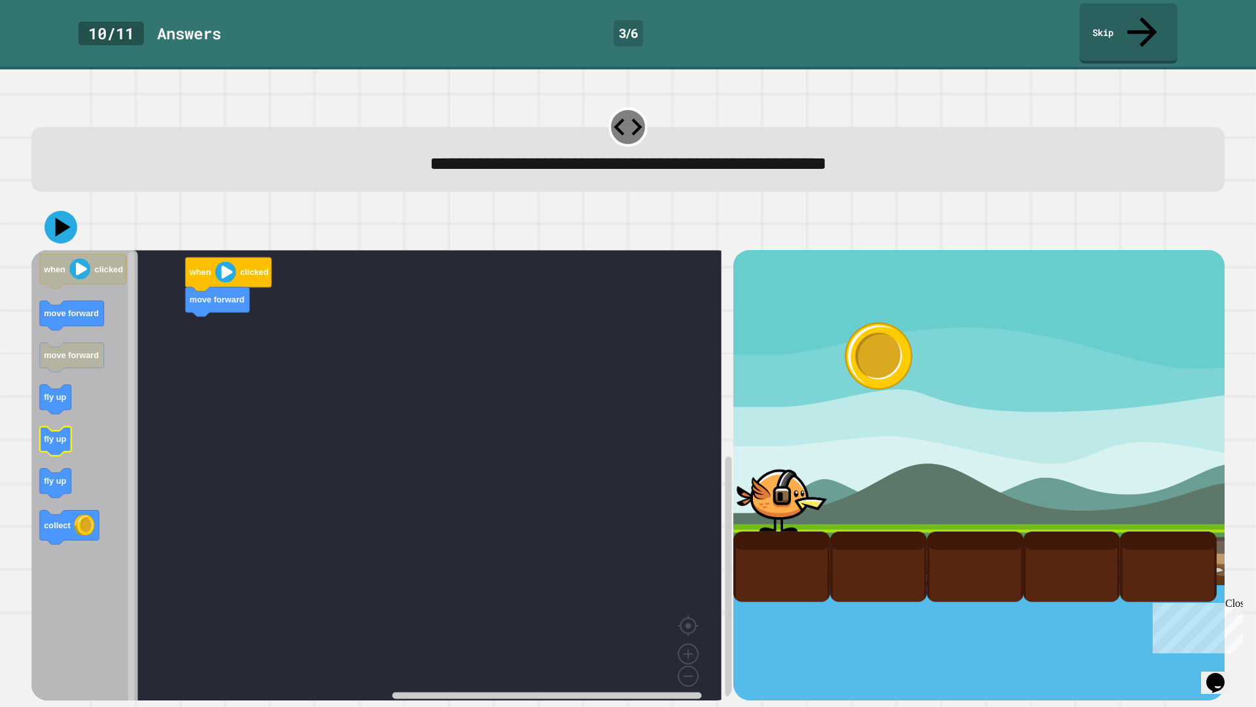
click at [57, 402] on g "when clicked move forward move forward fly up fly up fly up collect" at bounding box center [83, 400] width 86 height 290
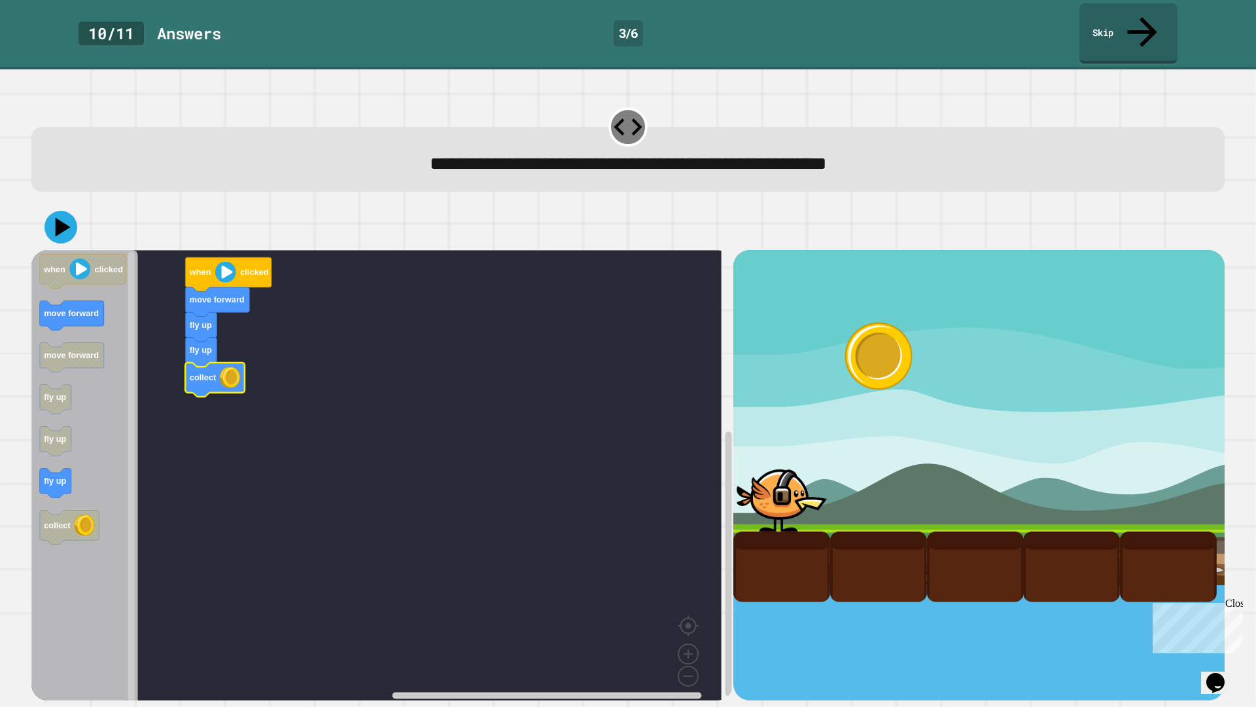
click at [59, 212] on div at bounding box center [628, 227] width 1194 height 46
drag, startPoint x: 60, startPoint y: 203, endPoint x: 107, endPoint y: 183, distance: 50.4
click at [62, 216] on icon at bounding box center [63, 227] width 18 height 23
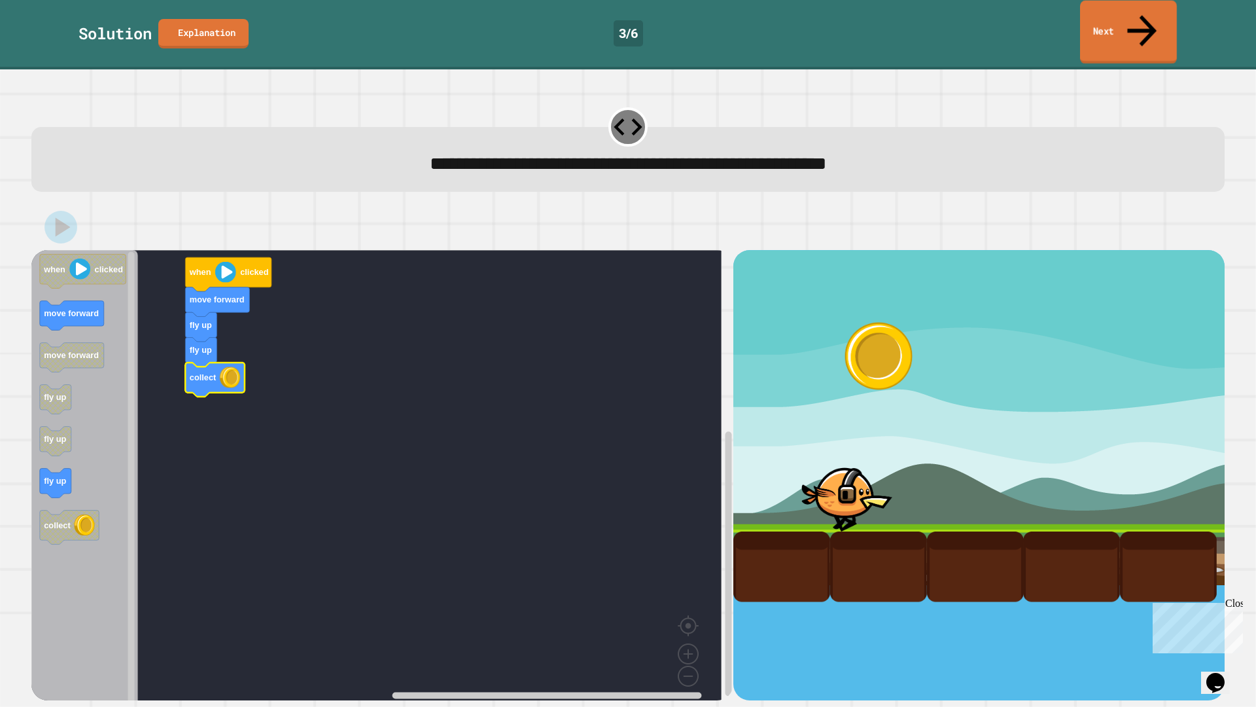
click at [1118, 10] on link "Next" at bounding box center [1128, 32] width 97 height 63
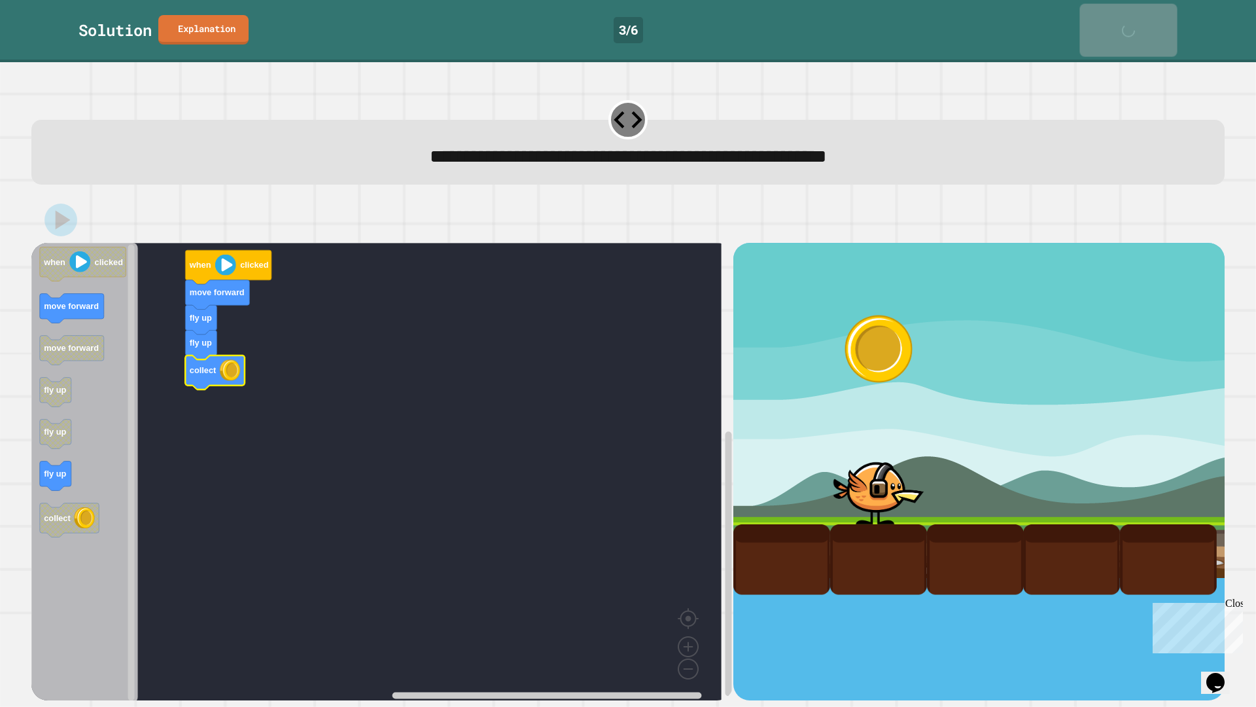
click at [1118, 10] on link "Next" at bounding box center [1128, 30] width 97 height 53
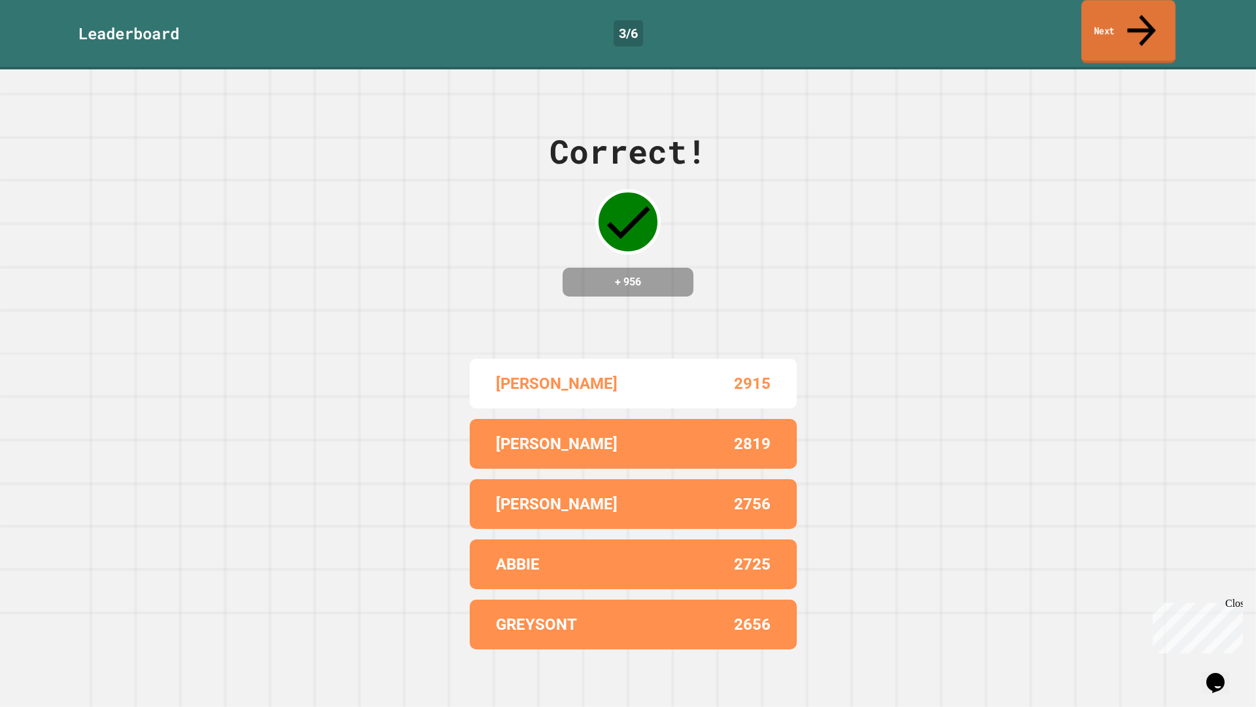
click at [1120, 10] on link "Next" at bounding box center [1129, 31] width 94 height 63
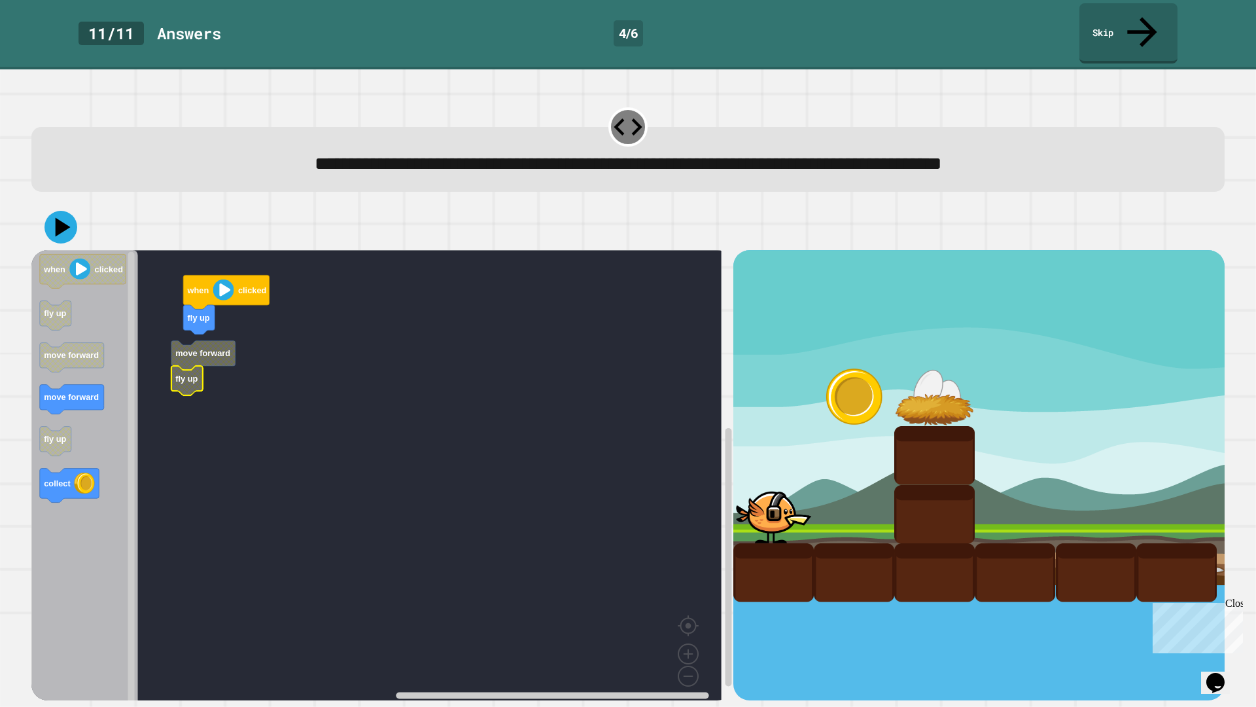
click at [220, 326] on g "when clicked fly up move forward fly up" at bounding box center [385, 479] width 709 height 459
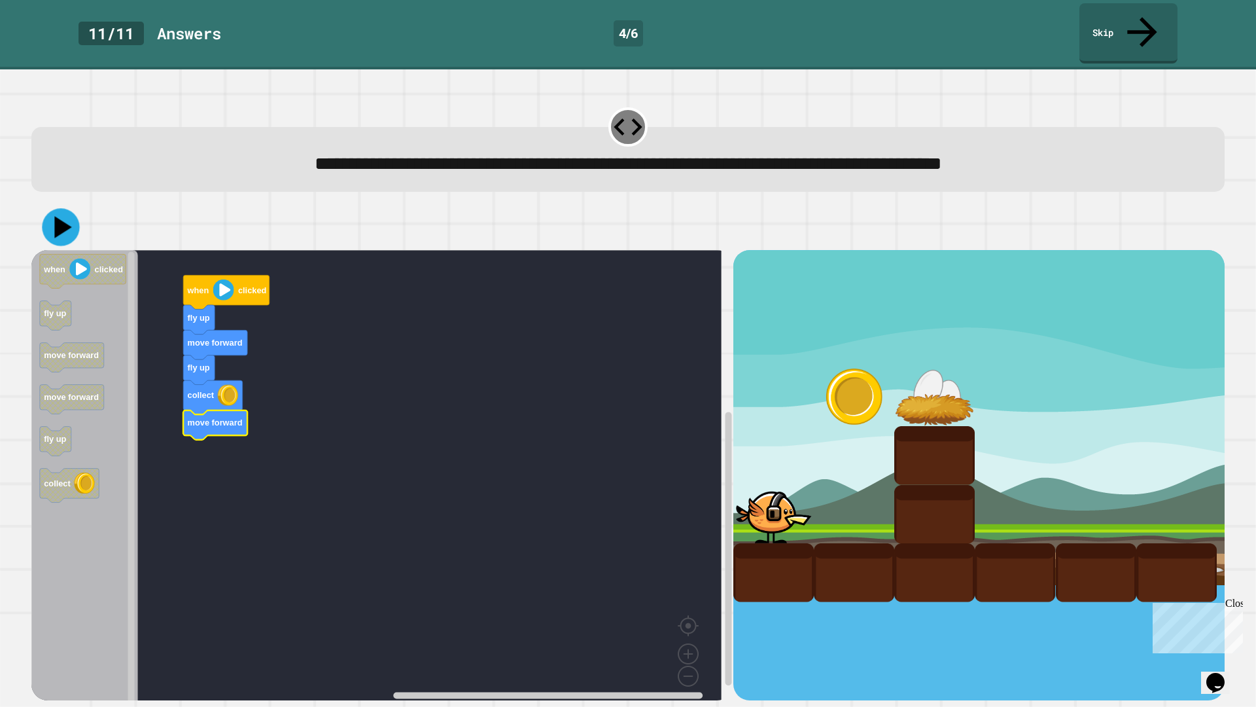
click at [66, 213] on button at bounding box center [60, 227] width 37 height 37
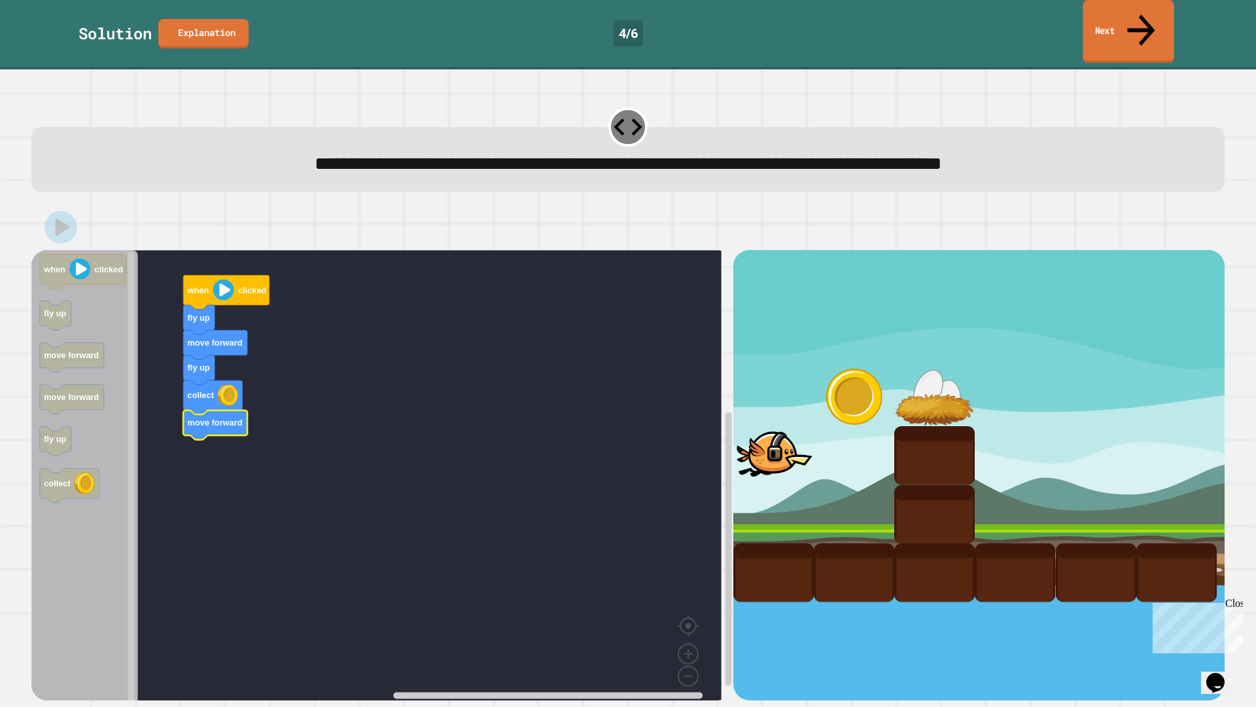
click at [1146, 14] on icon at bounding box center [1141, 30] width 41 height 46
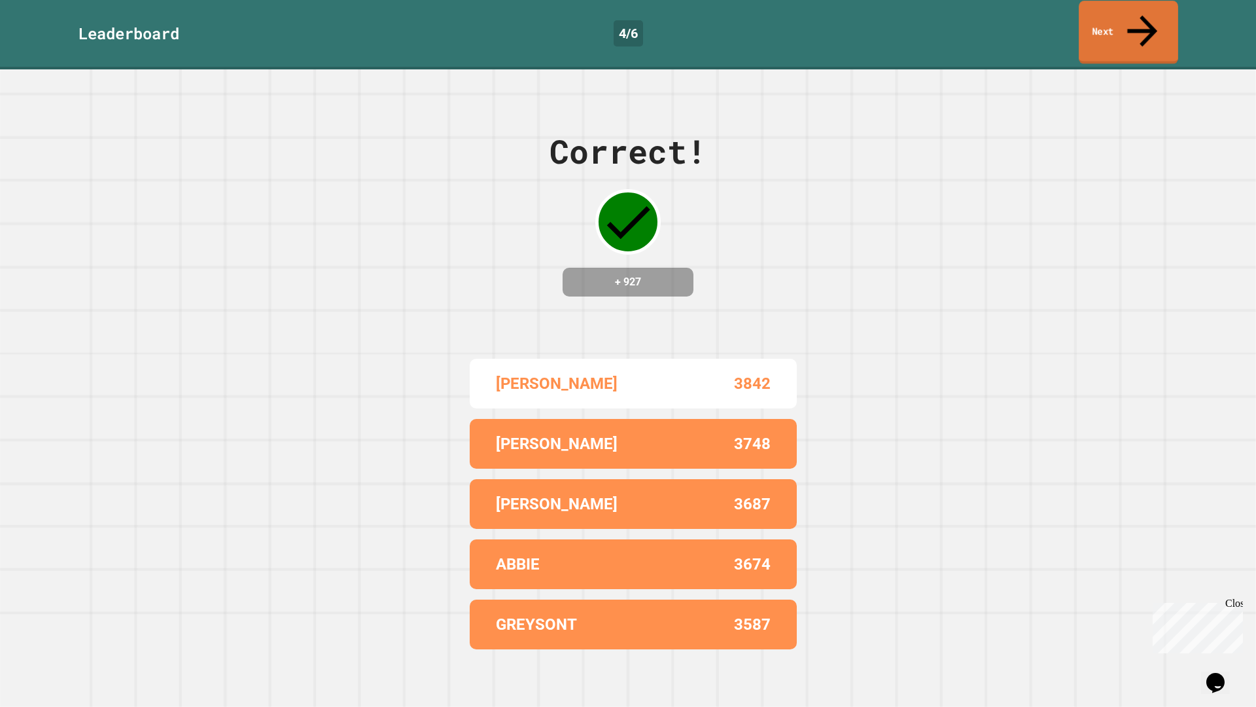
click at [1147, 12] on icon at bounding box center [1142, 31] width 45 height 46
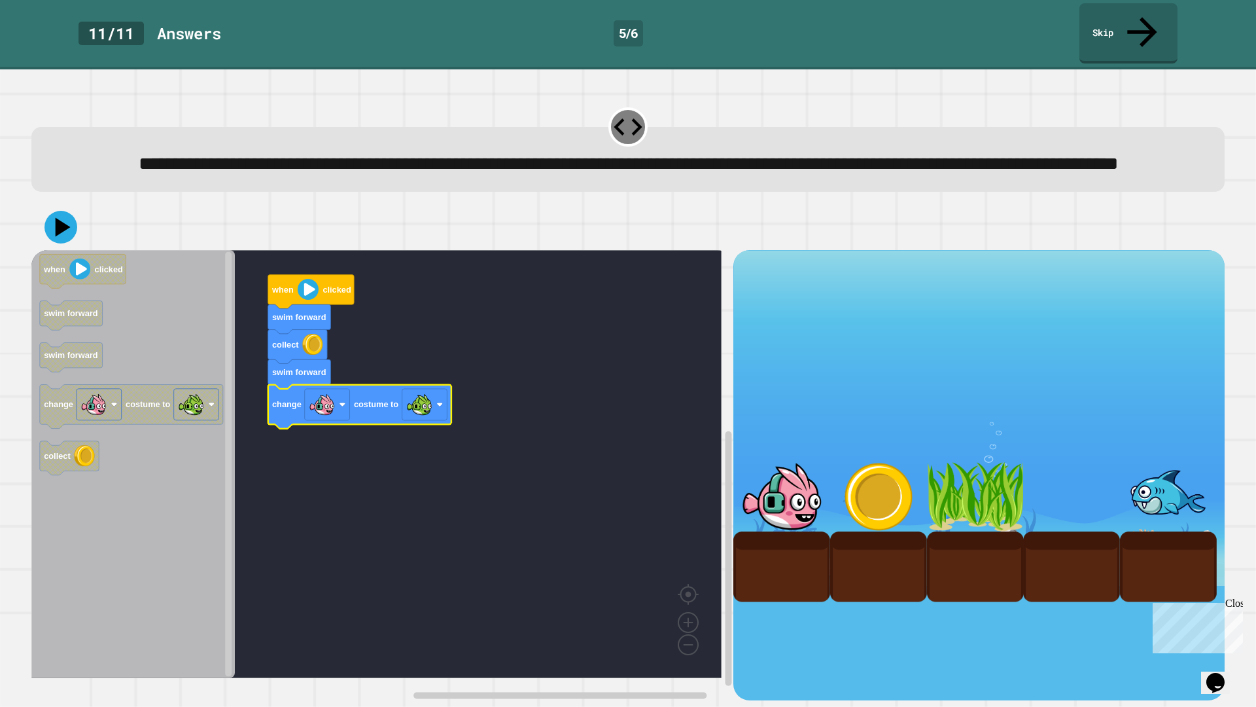
click at [77, 241] on div at bounding box center [628, 227] width 1194 height 46
click at [62, 231] on icon at bounding box center [63, 227] width 18 height 23
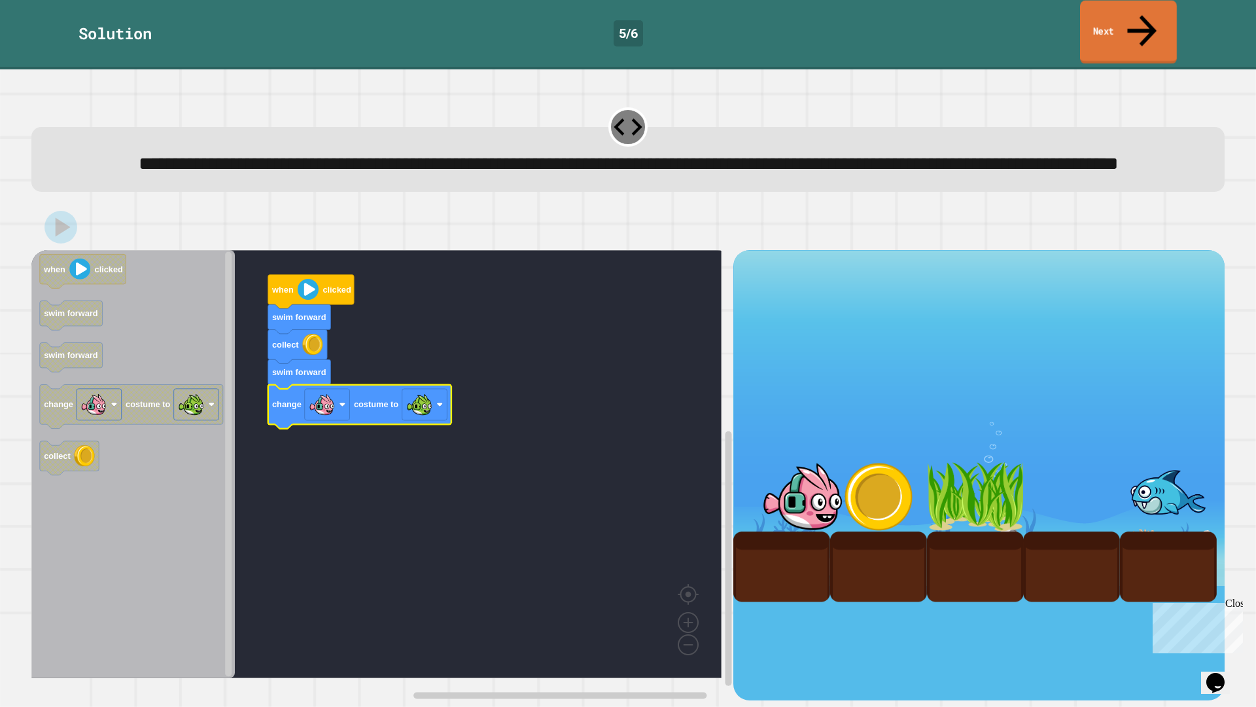
click at [1131, 17] on link "Next" at bounding box center [1128, 32] width 97 height 63
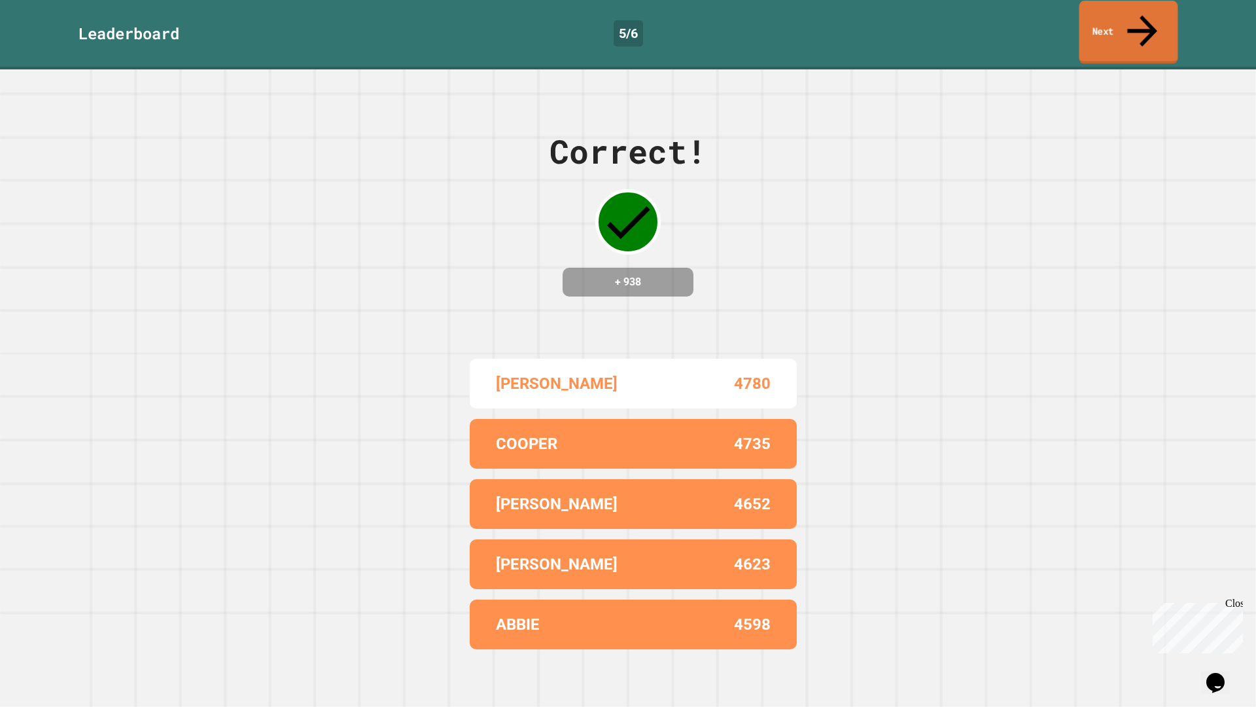
click at [1131, 17] on link "Next" at bounding box center [1129, 32] width 99 height 63
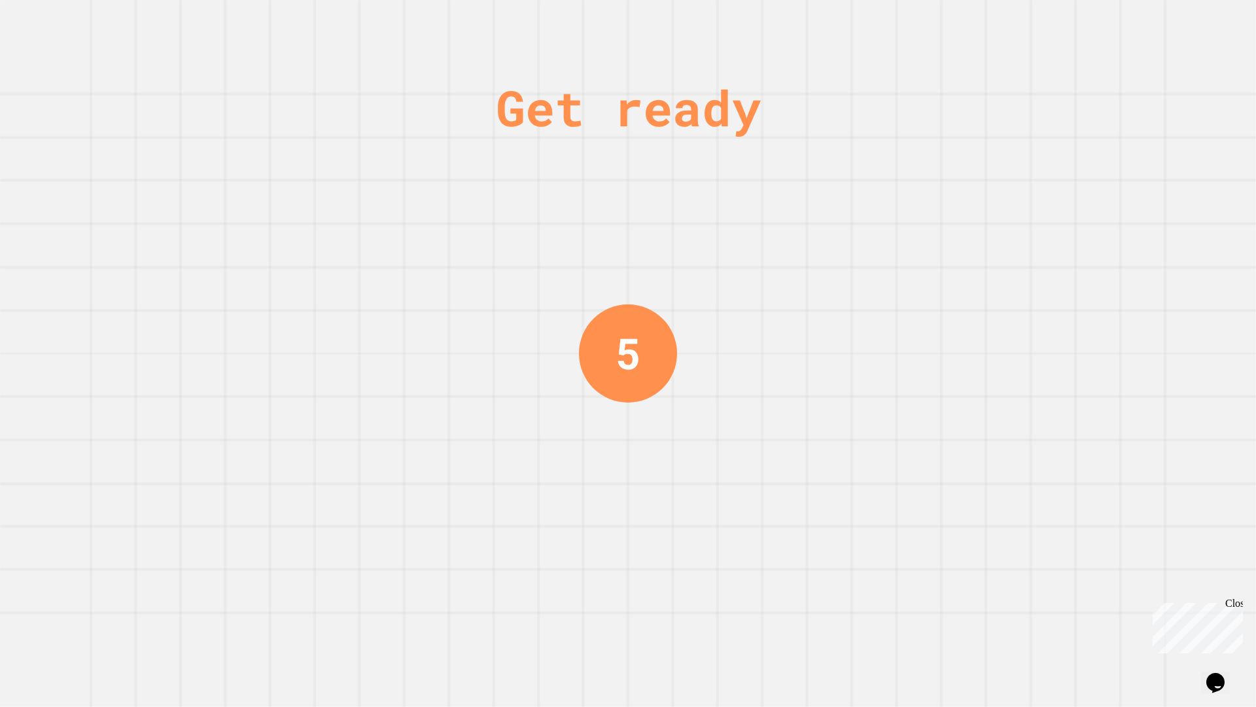
click at [1133, 16] on div "Get ready 5" at bounding box center [628, 353] width 1256 height 707
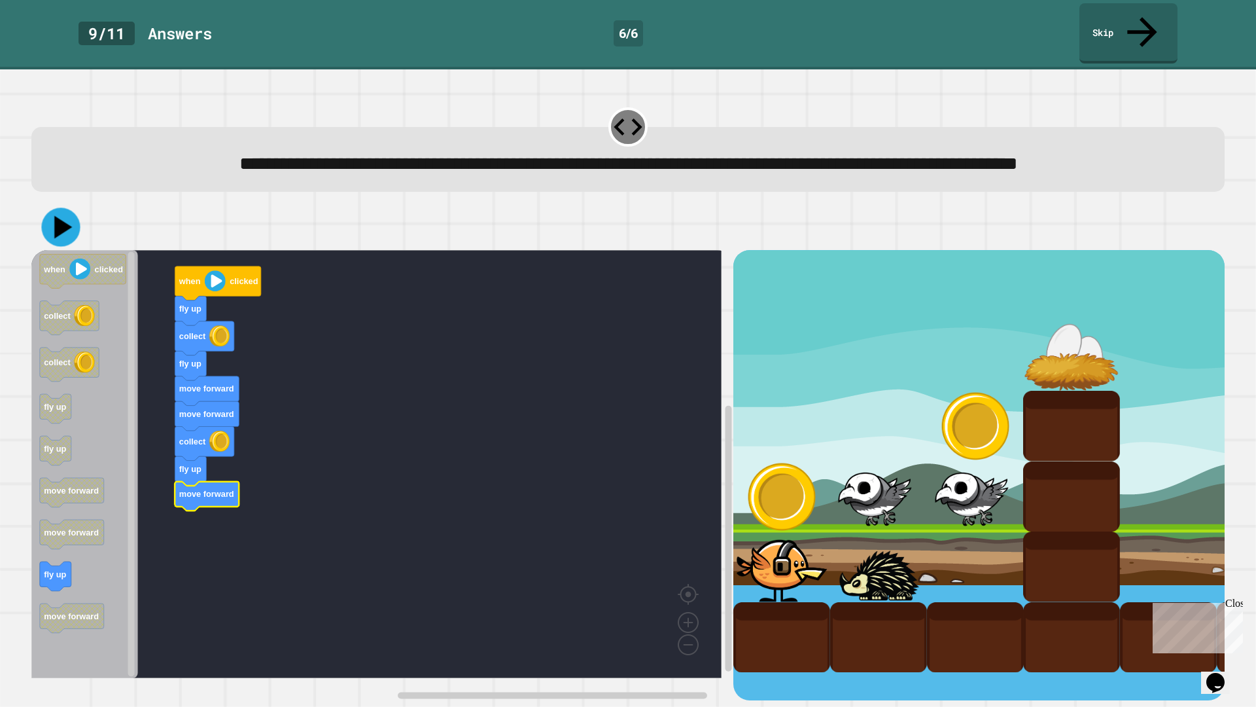
click at [68, 231] on icon at bounding box center [60, 227] width 39 height 39
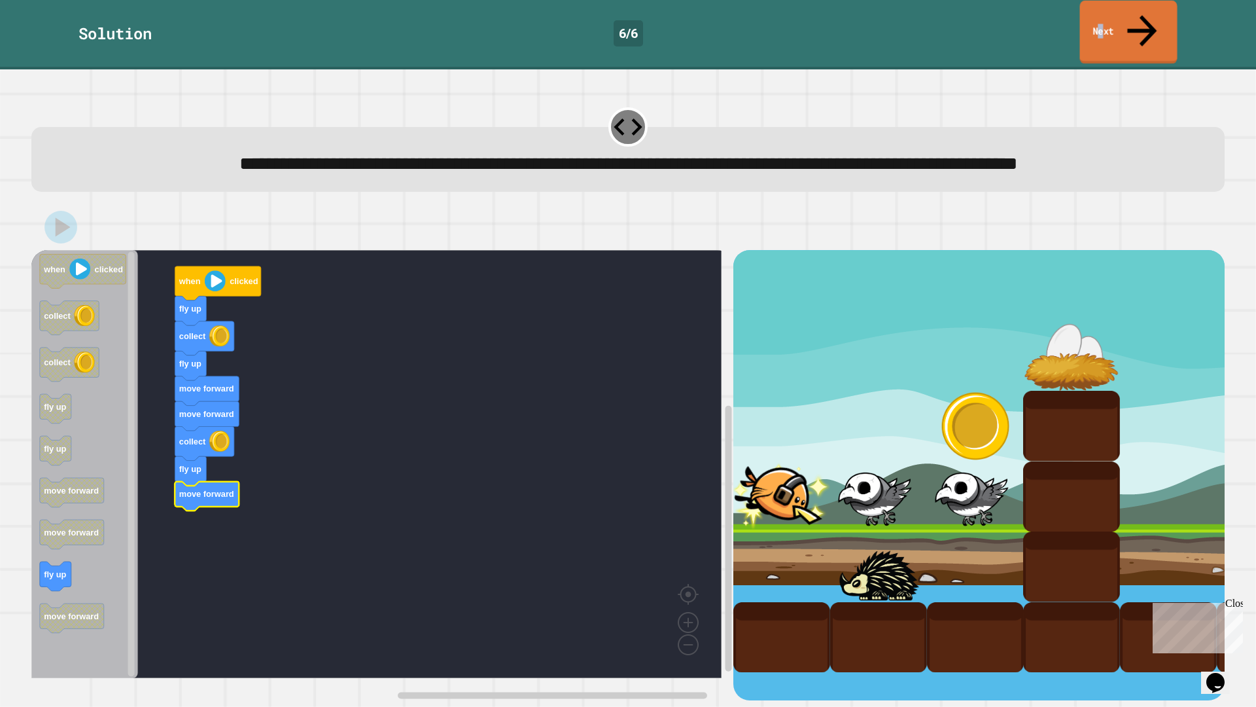
click at [1120, 14] on link "Next" at bounding box center [1128, 32] width 97 height 63
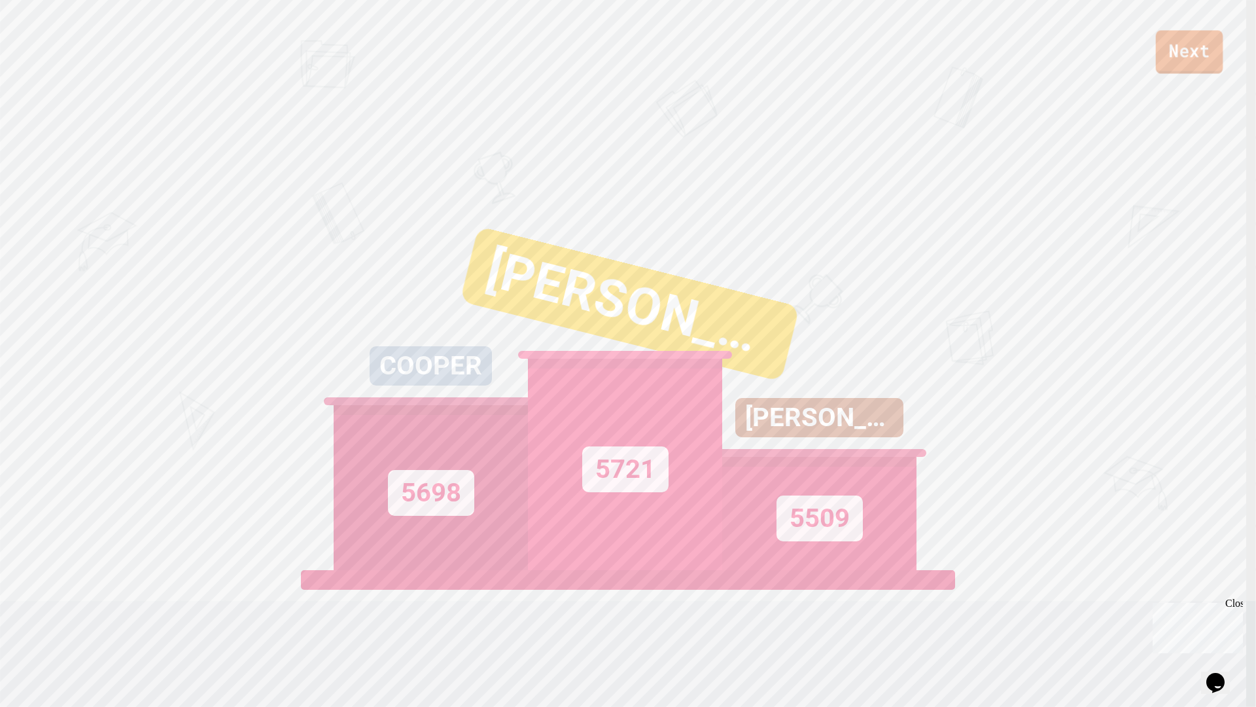
click at [1194, 52] on link "Next" at bounding box center [1189, 51] width 67 height 43
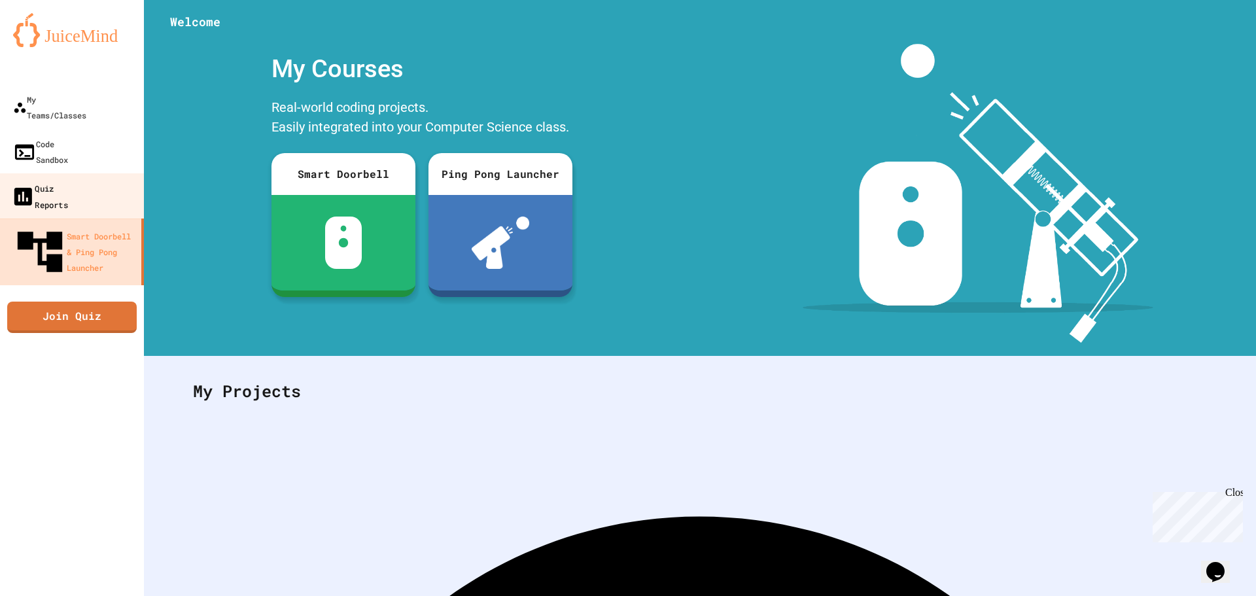
click at [65, 180] on div "Quiz Reports" at bounding box center [39, 196] width 57 height 32
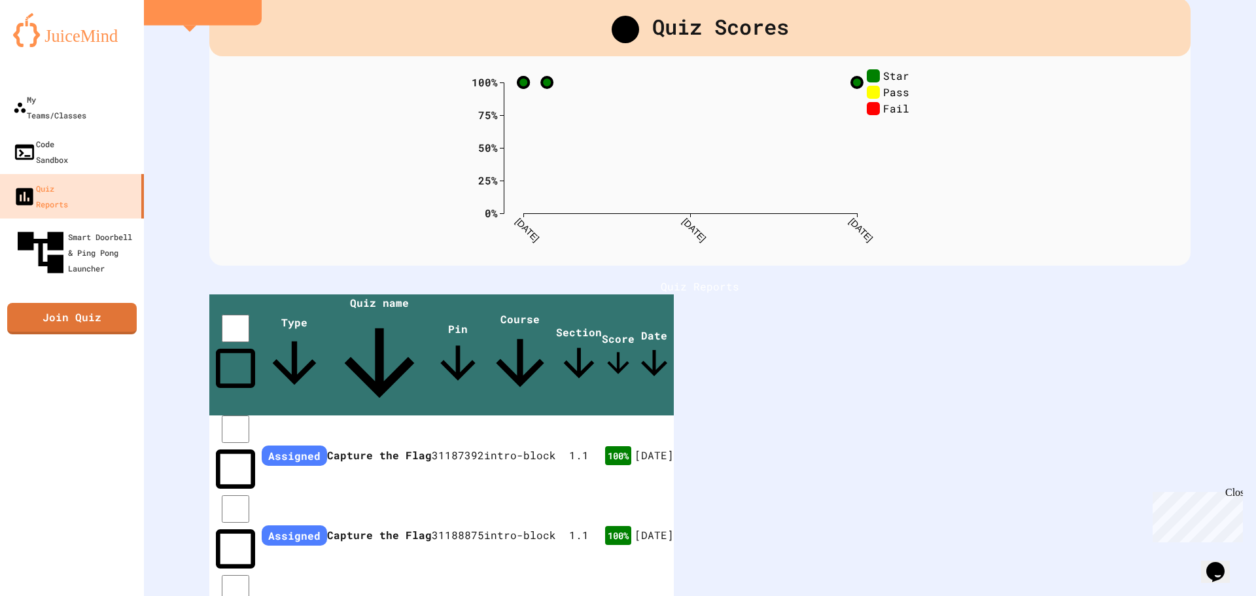
scroll to position [78, 0]
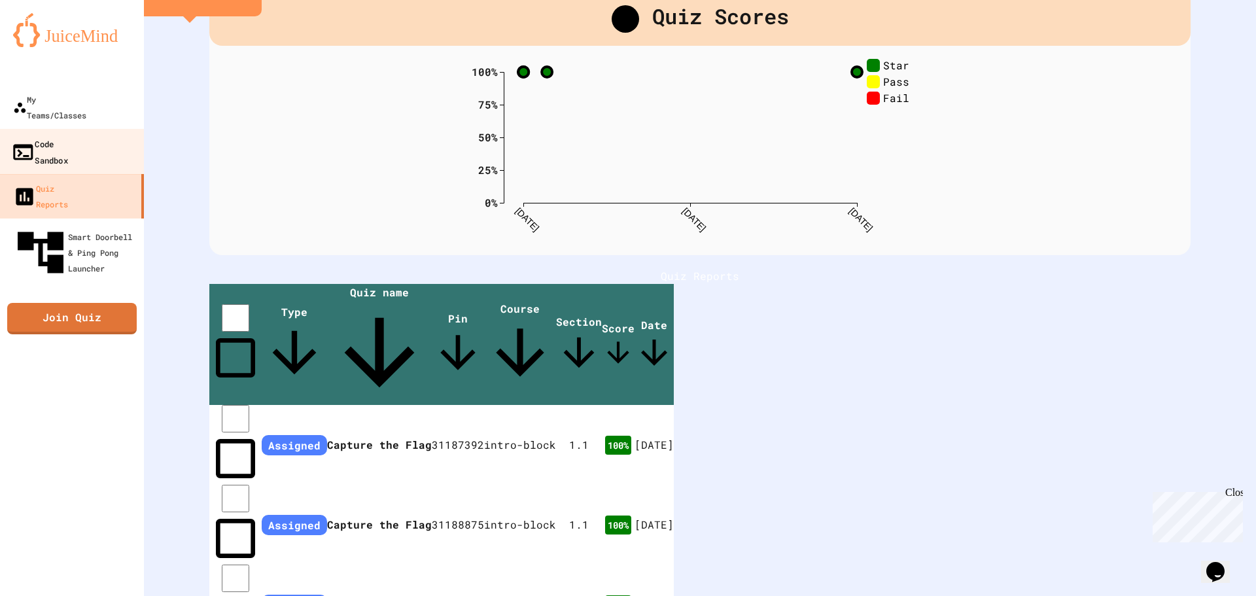
click at [68, 135] on div "Code Sandbox" at bounding box center [39, 151] width 57 height 32
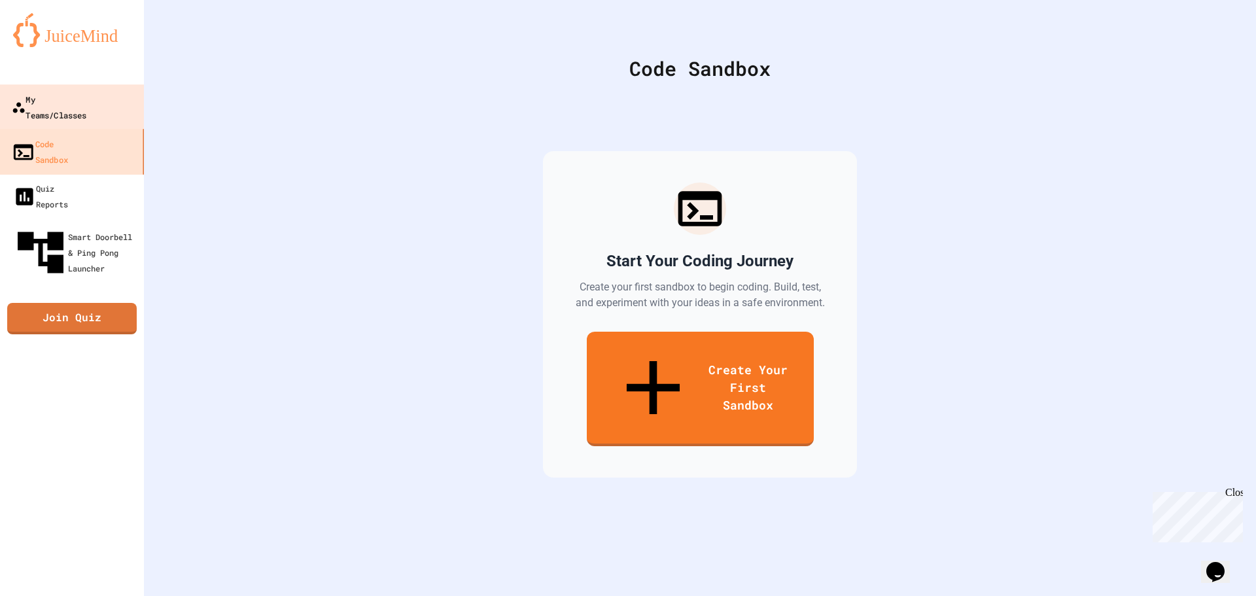
click at [87, 107] on div "My Teams/Classes" at bounding box center [49, 107] width 75 height 32
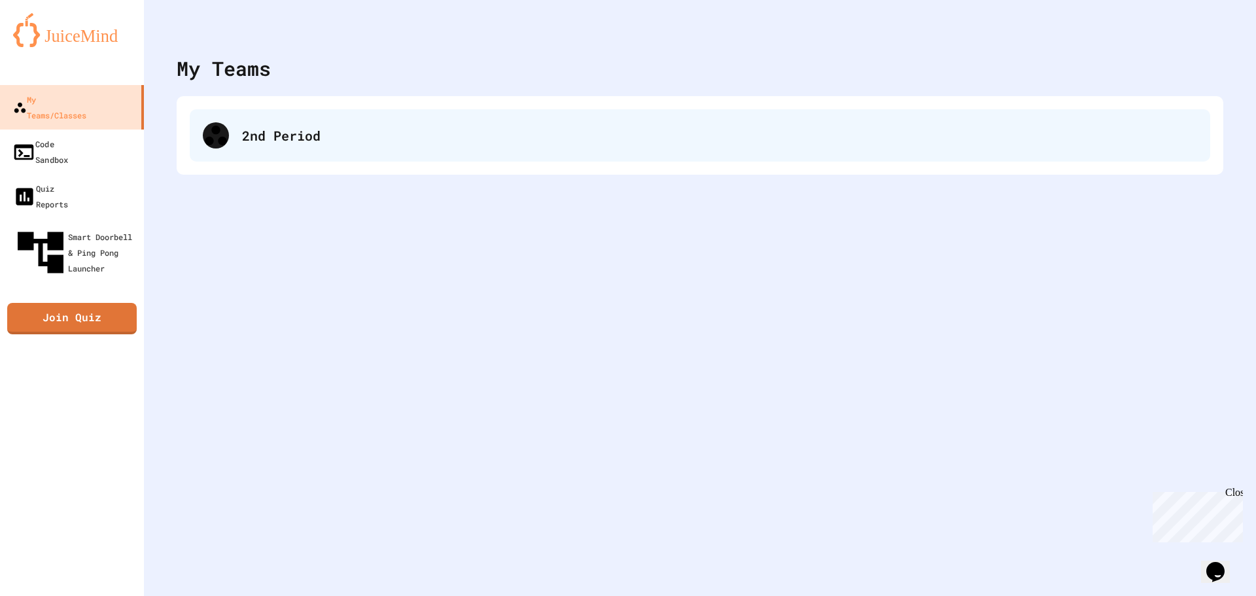
click at [268, 146] on div "2nd Period" at bounding box center [700, 135] width 1021 height 52
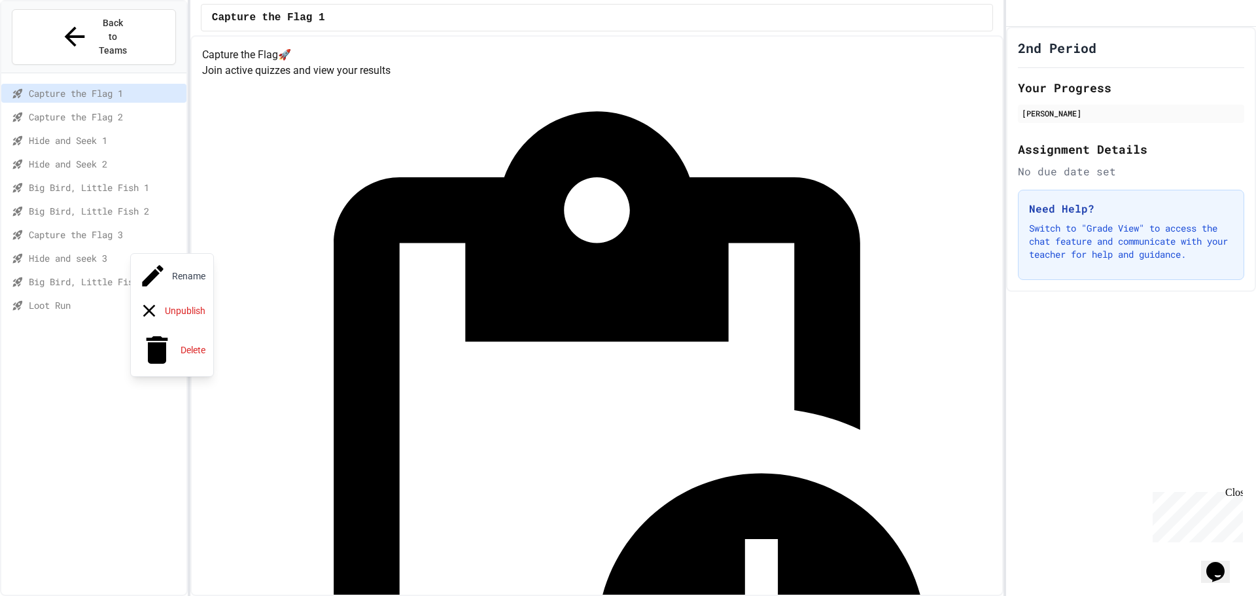
click at [134, 487] on div at bounding box center [628, 298] width 1256 height 596
